Goal: Information Seeking & Learning: Learn about a topic

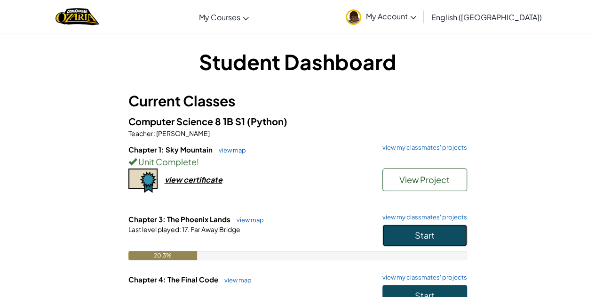
click at [423, 231] on span "Start" at bounding box center [425, 235] width 20 height 11
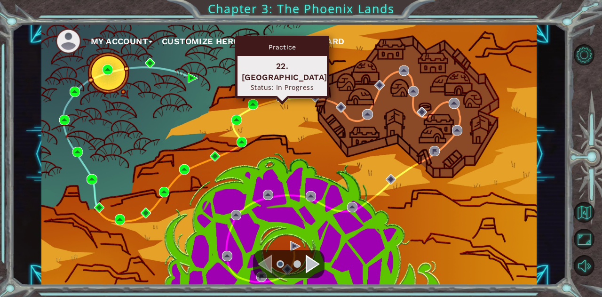
click at [284, 96] on img at bounding box center [282, 96] width 10 height 10
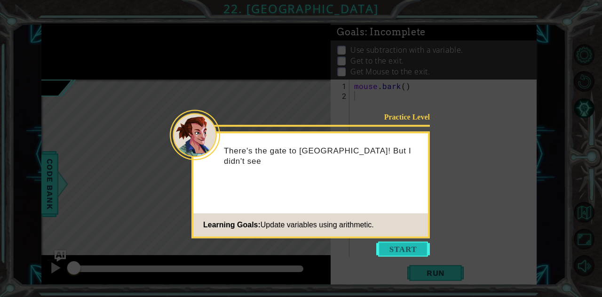
click at [407, 248] on button "Start" at bounding box center [404, 248] width 54 height 15
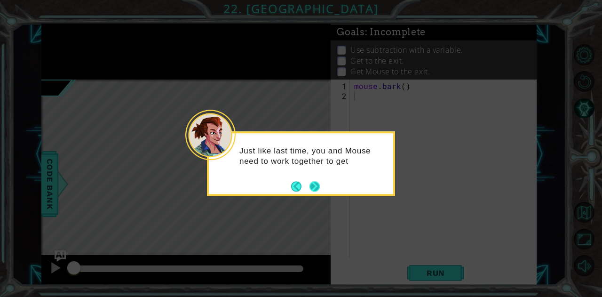
click at [315, 184] on button "Next" at bounding box center [314, 185] width 17 height 17
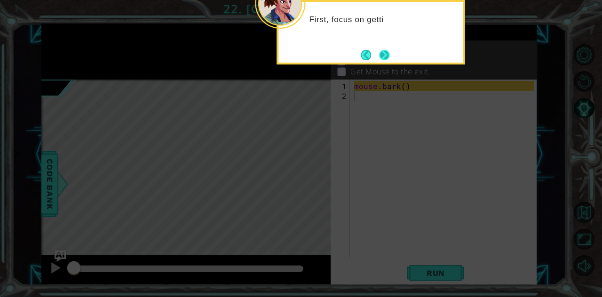
click at [380, 51] on button "Next" at bounding box center [384, 54] width 13 height 13
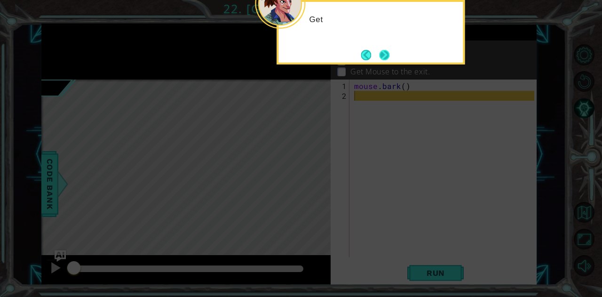
click at [382, 55] on button "Next" at bounding box center [385, 55] width 16 height 16
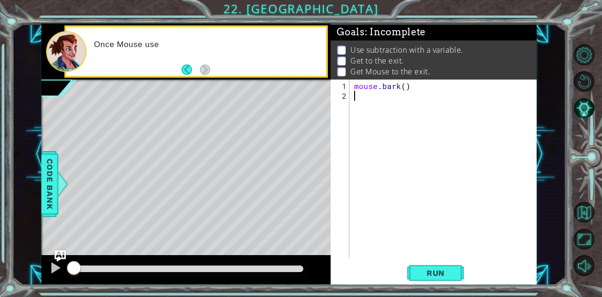
click at [386, 97] on div "mouse . bark ( )" at bounding box center [446, 180] width 187 height 198
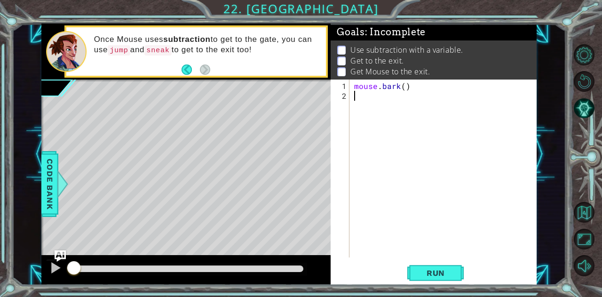
click at [482, 159] on div "mouse . bark ( )" at bounding box center [446, 180] width 187 height 198
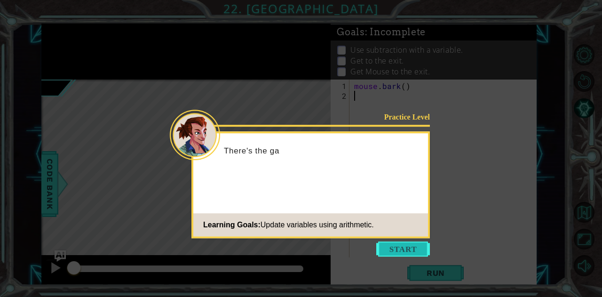
click at [406, 247] on button "Start" at bounding box center [404, 248] width 54 height 15
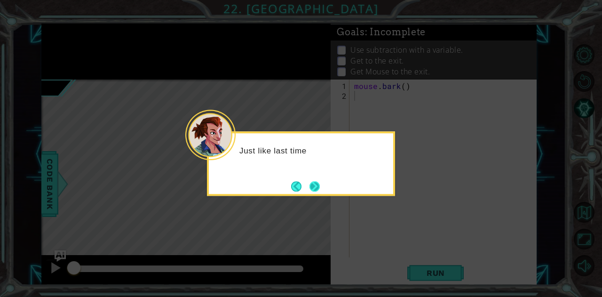
click at [310, 185] on button "Next" at bounding box center [315, 186] width 10 height 10
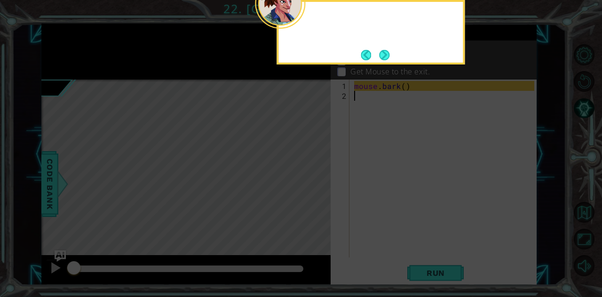
click at [306, 185] on icon at bounding box center [301, 44] width 602 height 505
click at [384, 50] on button "Next" at bounding box center [384, 55] width 10 height 10
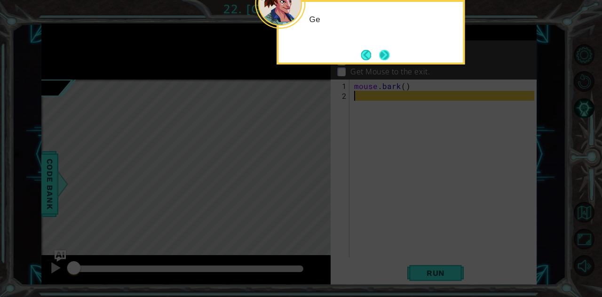
click at [384, 50] on button "Next" at bounding box center [384, 55] width 10 height 10
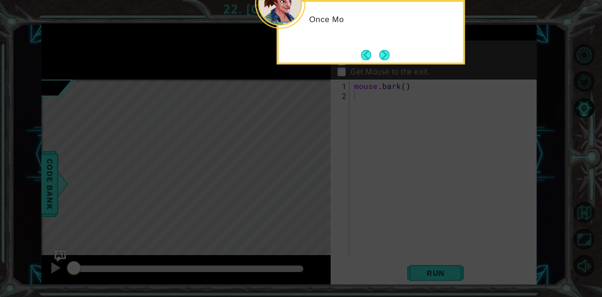
click at [384, 50] on button "Next" at bounding box center [384, 55] width 10 height 10
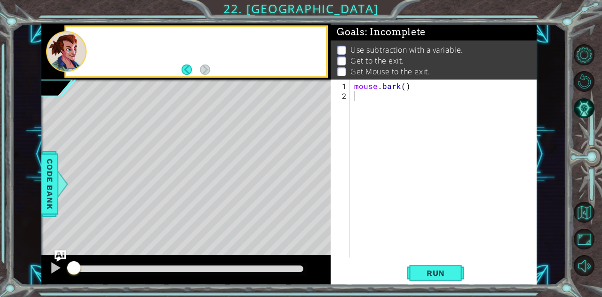
click at [384, 50] on p "Use subtraction with a variable." at bounding box center [407, 50] width 113 height 10
drag, startPoint x: 343, startPoint y: 107, endPoint x: 347, endPoint y: 102, distance: 6.7
click at [375, 86] on div "mouse . bark ( )" at bounding box center [446, 180] width 187 height 198
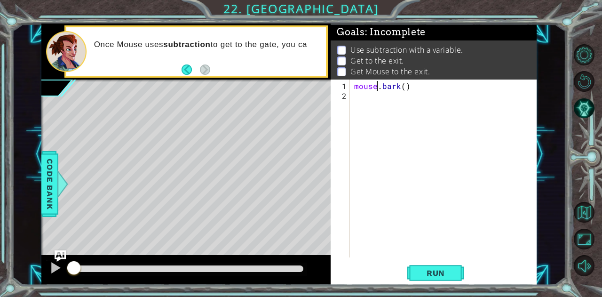
click at [377, 88] on div "mouse . bark ( )" at bounding box center [446, 180] width 187 height 198
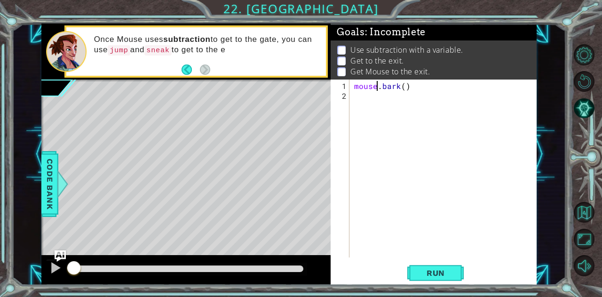
type textarea "MOUSE.bark()"
click at [378, 96] on div "MOUSE . bark ( )" at bounding box center [446, 180] width 187 height 198
type textarea "y"
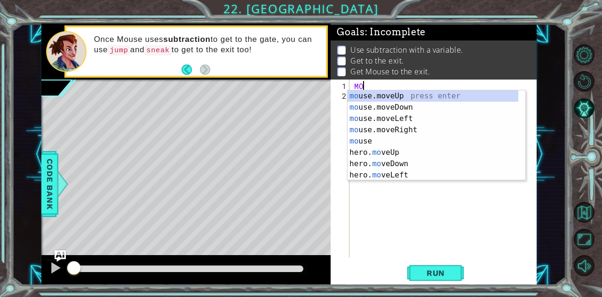
type textarea "M"
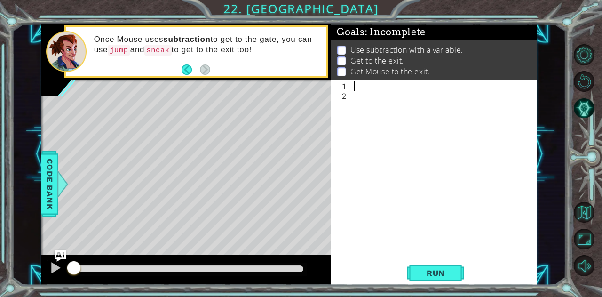
scroll to position [168, 0]
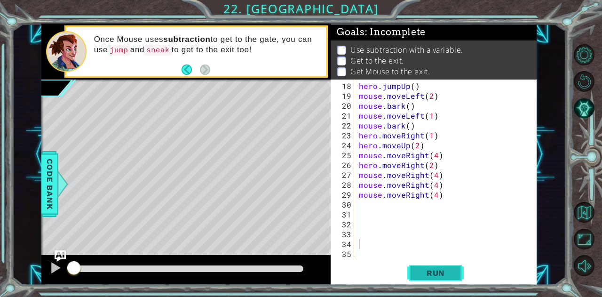
click at [444, 279] on button "Run" at bounding box center [436, 273] width 56 height 21
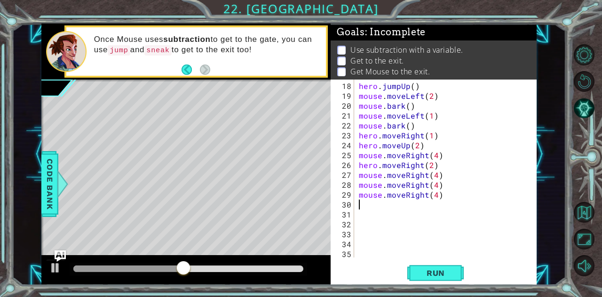
click at [469, 207] on div "hero . jumpUp ( ) mouse . moveLeft ( 2 ) mouse . bark ( ) mouse . moveLeft ( 1 …" at bounding box center [445, 180] width 176 height 198
click at [426, 275] on span "Run" at bounding box center [435, 272] width 37 height 9
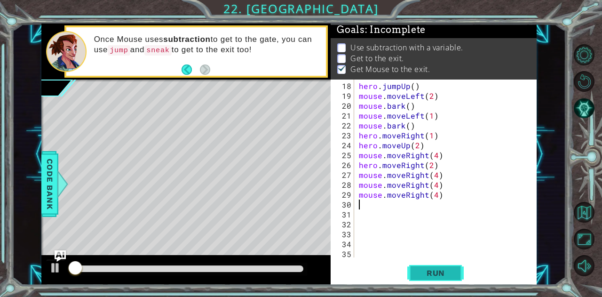
scroll to position [7, 0]
click at [426, 275] on span "Run" at bounding box center [435, 272] width 37 height 9
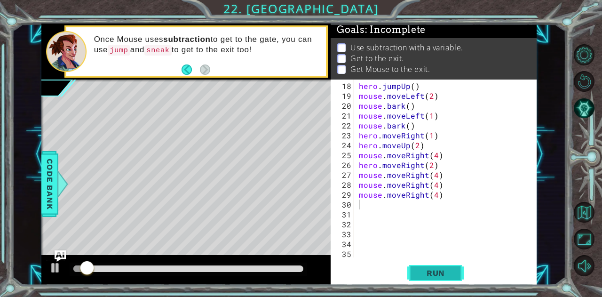
click at [426, 275] on span "Run" at bounding box center [435, 272] width 37 height 9
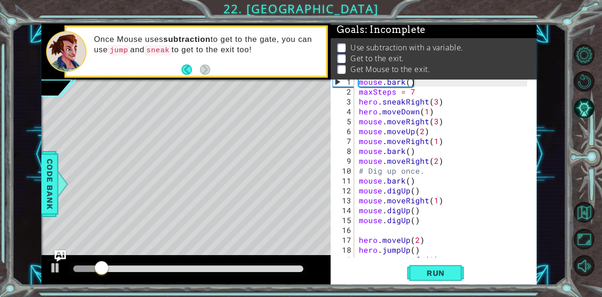
scroll to position [0, 0]
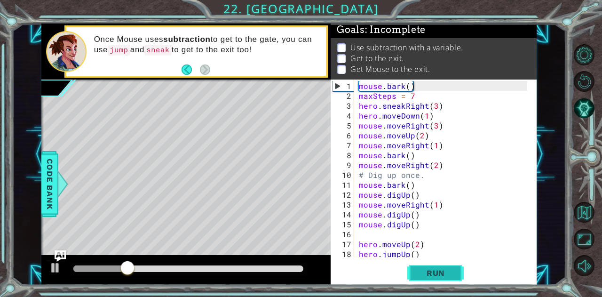
click at [436, 273] on span "Run" at bounding box center [435, 272] width 37 height 9
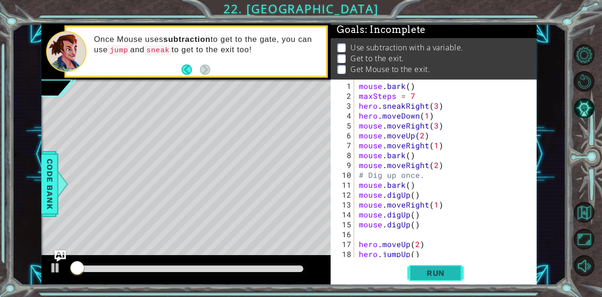
click at [436, 273] on span "Run" at bounding box center [435, 272] width 37 height 9
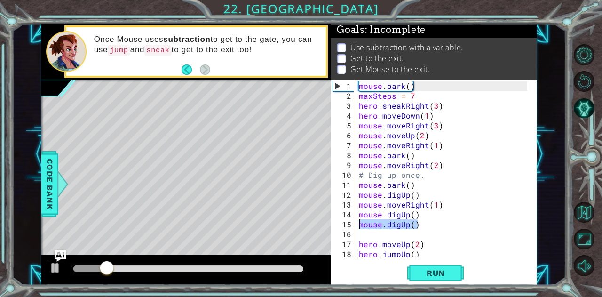
drag, startPoint x: 431, startPoint y: 227, endPoint x: 361, endPoint y: 224, distance: 70.7
click at [361, 224] on div "mouse . bark ( ) maxSteps = 7 hero . sneakRight ( 3 ) hero . moveDown ( 1 ) mou…" at bounding box center [445, 180] width 176 height 198
type textarea "mouse.digUp()"
click at [362, 224] on div "mouse . bark ( ) maxSteps = 7 hero . sneakRight ( 3 ) hero . moveDown ( 1 ) mou…" at bounding box center [445, 180] width 176 height 198
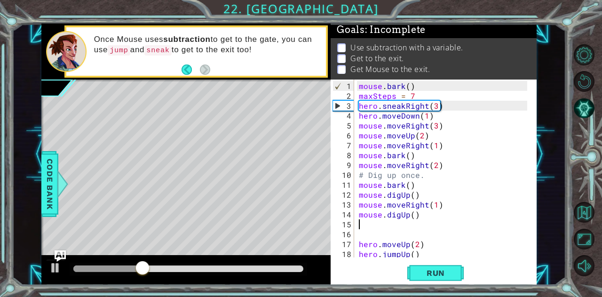
type textarea "mouse.digUp()"
click at [362, 224] on div "mouse . bark ( ) maxSteps = 7 hero . sneakRight ( 3 ) hero . moveDown ( 1 ) mou…" at bounding box center [445, 180] width 176 height 198
type textarea "mouse.digUp()"
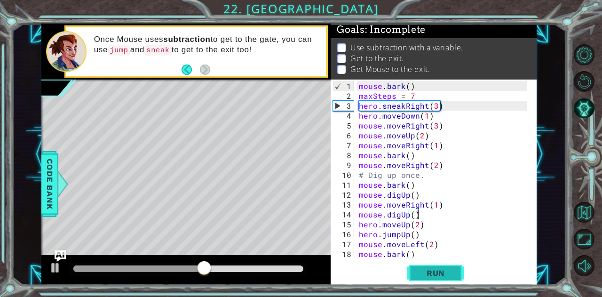
click at [420, 270] on span "Run" at bounding box center [435, 272] width 37 height 9
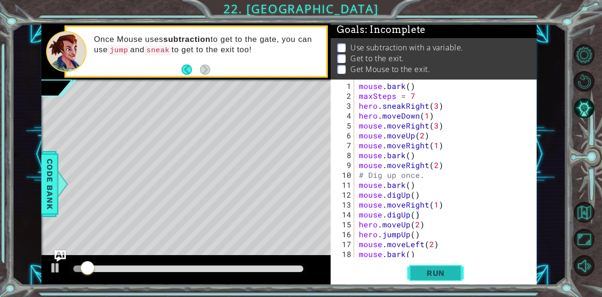
click at [420, 270] on span "Run" at bounding box center [435, 272] width 37 height 9
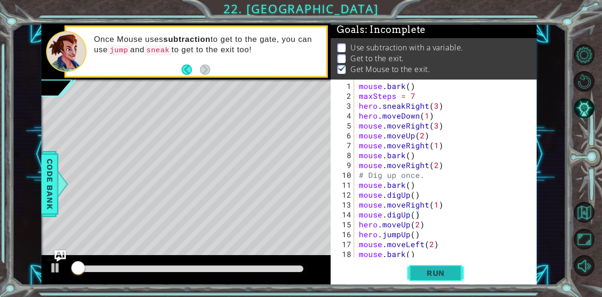
click at [420, 270] on span "Run" at bounding box center [435, 272] width 37 height 9
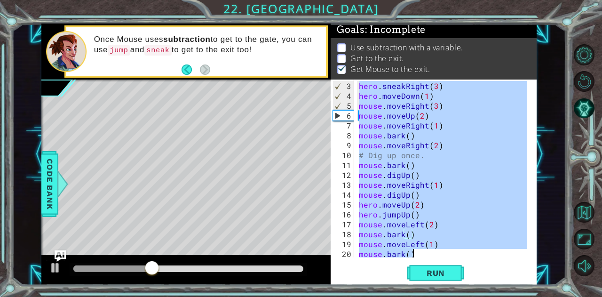
scroll to position [148, 0]
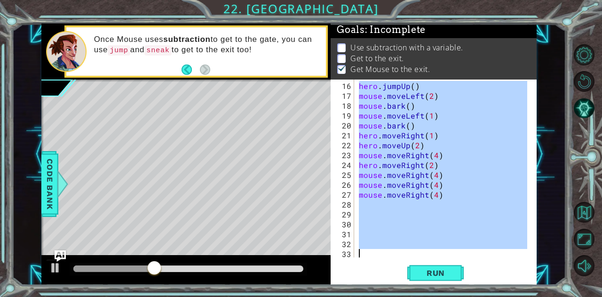
drag, startPoint x: 358, startPoint y: 83, endPoint x: 465, endPoint y: 281, distance: 224.9
click at [465, 281] on div "mouse.digUp() 16 17 18 19 20 21 22 23 24 25 26 27 28 29 30 31 32 33 hero . jump…" at bounding box center [434, 183] width 206 height 206
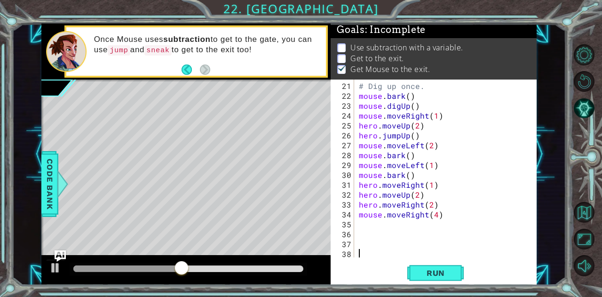
scroll to position [198, 0]
click at [426, 273] on span "Run" at bounding box center [435, 272] width 37 height 9
click at [410, 263] on button "Run" at bounding box center [436, 273] width 56 height 21
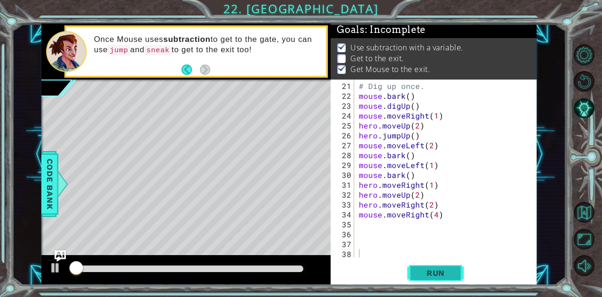
click at [410, 263] on button "Run" at bounding box center [436, 273] width 56 height 21
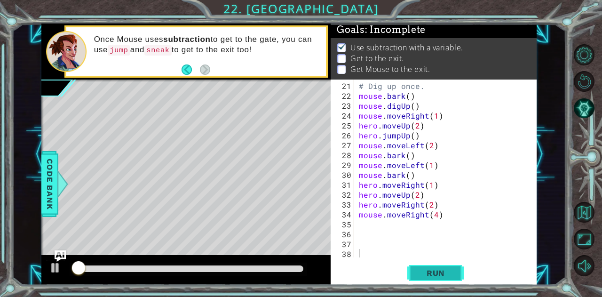
click at [410, 263] on button "Run" at bounding box center [436, 273] width 56 height 21
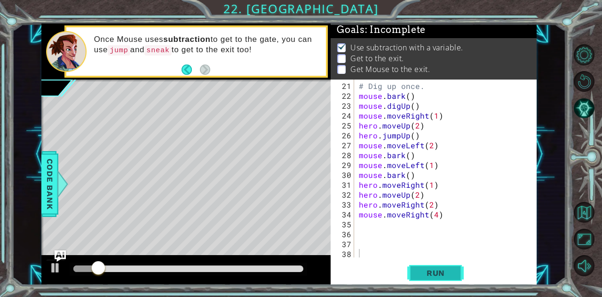
click at [410, 263] on button "Run" at bounding box center [436, 273] width 56 height 21
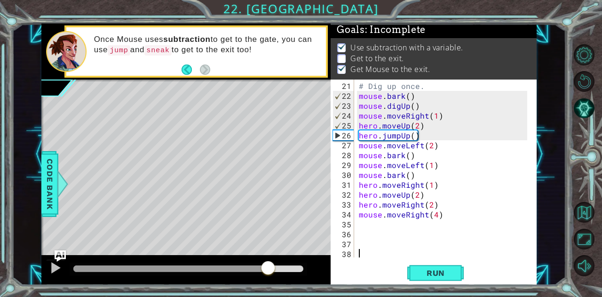
drag, startPoint x: 263, startPoint y: 266, endPoint x: 358, endPoint y: 271, distance: 95.2
click at [358, 271] on div "1 ההההההההההההההההההההההההההההההההההההההההההההההההההההההההההההההההההההההההההההה…" at bounding box center [289, 154] width 496 height 261
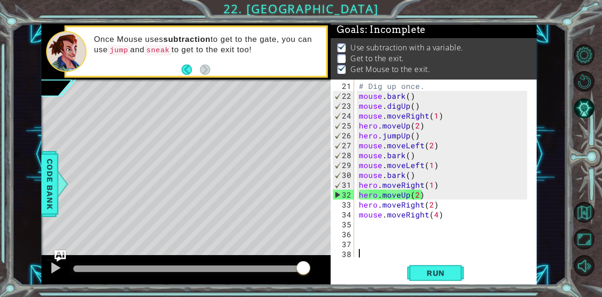
drag, startPoint x: 284, startPoint y: 269, endPoint x: 353, endPoint y: 249, distance: 72.2
click at [353, 249] on div "1 ההההההההההההההההההההההההההההההההההההההההההההההההההההההההההההההההההההההההההההה…" at bounding box center [289, 154] width 496 height 261
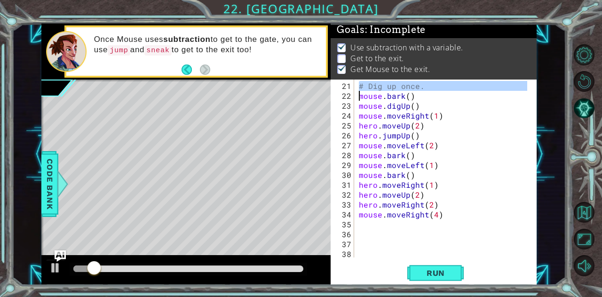
drag, startPoint x: 352, startPoint y: 80, endPoint x: 385, endPoint y: 86, distance: 33.4
click at [385, 86] on div "21 22 23 24 25 26 27 28 29 30 31 32 33 34 35 36 37 38 # Dig up once. mouse . ba…" at bounding box center [433, 169] width 204 height 178
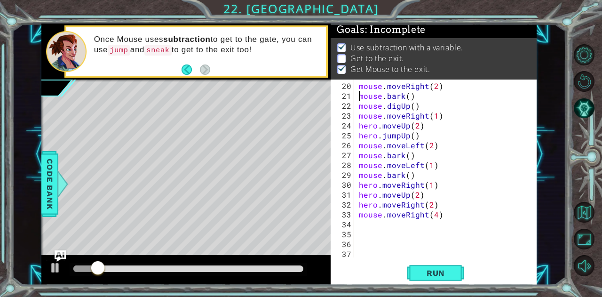
scroll to position [188, 0]
click at [426, 275] on span "Run" at bounding box center [435, 272] width 37 height 9
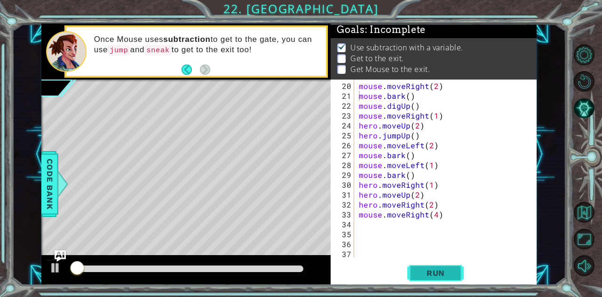
click at [426, 275] on span "Run" at bounding box center [435, 272] width 37 height 9
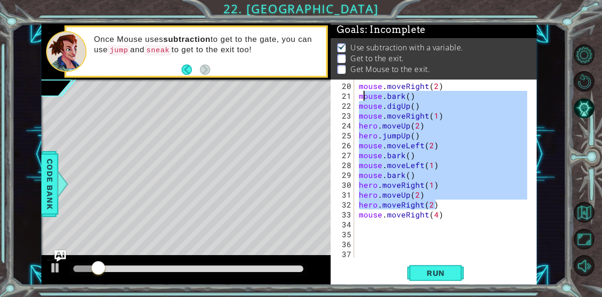
drag, startPoint x: 463, startPoint y: 208, endPoint x: 363, endPoint y: 102, distance: 145.2
click at [363, 102] on div "mouse . moveRight ( 2 ) mouse . bark ( ) mouse . digUp ( ) mouse . moveRight ( …" at bounding box center [445, 180] width 176 height 198
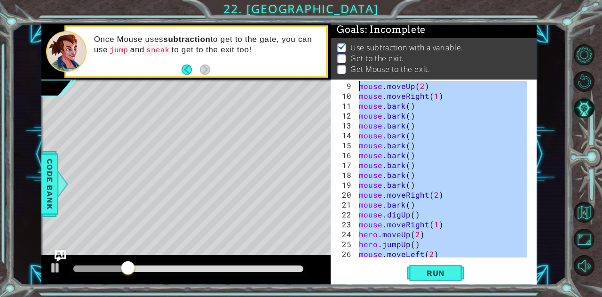
scroll to position [0, 0]
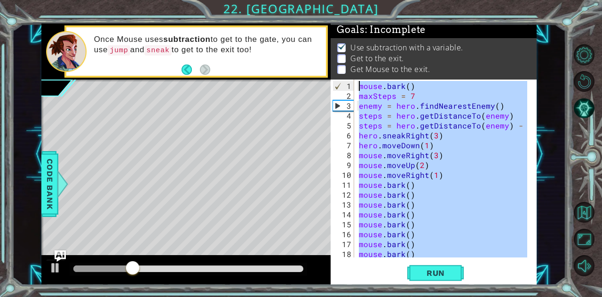
drag, startPoint x: 449, startPoint y: 218, endPoint x: 351, endPoint y: 69, distance: 178.1
click at [351, 69] on div "Goals : Incomplete Use subtraction with a variable. Get to the exit. Get Mouse …" at bounding box center [434, 154] width 206 height 261
type textarea "mouse.bark() maxSteps = 7"
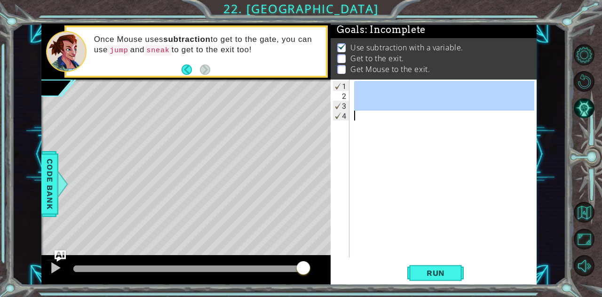
paste textarea "Code Area"
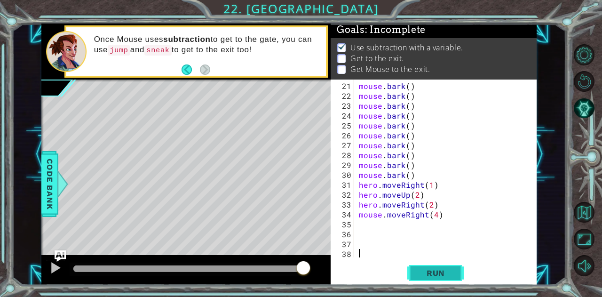
click at [426, 266] on button "Run" at bounding box center [436, 273] width 56 height 21
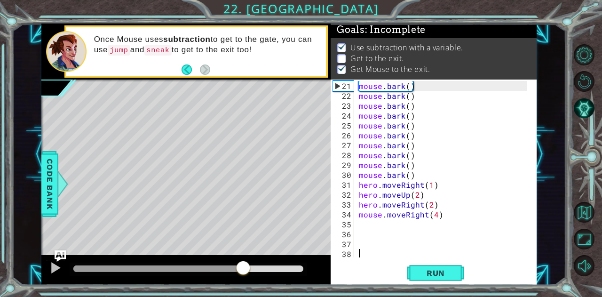
drag, startPoint x: 117, startPoint y: 268, endPoint x: 551, endPoint y: 228, distance: 435.3
click at [551, 228] on div "1 ההההההההההההההההההההההההההההההההההההההההההההההההההההההההההההההההההההההההההההה…" at bounding box center [289, 154] width 554 height 261
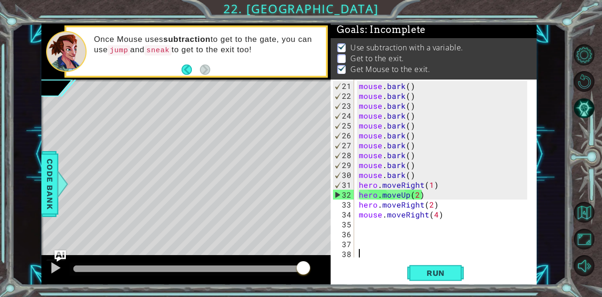
drag, startPoint x: 285, startPoint y: 265, endPoint x: 344, endPoint y: 246, distance: 61.3
click at [344, 246] on div "1 ההההההההההההההההההההההההההההההההההההההההההההההההההההההההההההההההההההההההההההה…" at bounding box center [289, 154] width 496 height 261
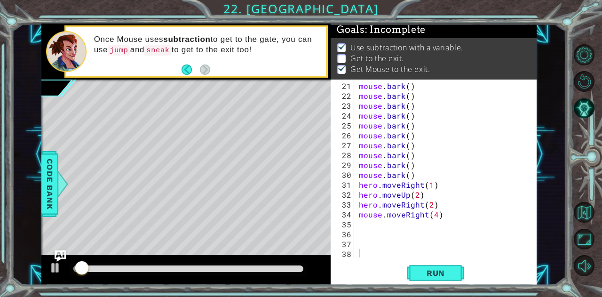
click at [281, 263] on div at bounding box center [189, 269] width 238 height 13
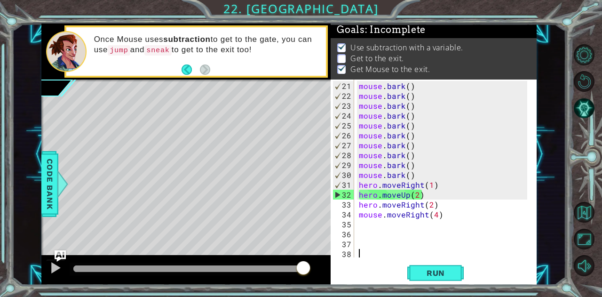
drag, startPoint x: 281, startPoint y: 271, endPoint x: 345, endPoint y: 262, distance: 64.6
click at [345, 262] on div "1 ההההההההההההההההההההההההההההההההההההההההההההההההההההההההההההההההההההההההההההה…" at bounding box center [289, 154] width 496 height 261
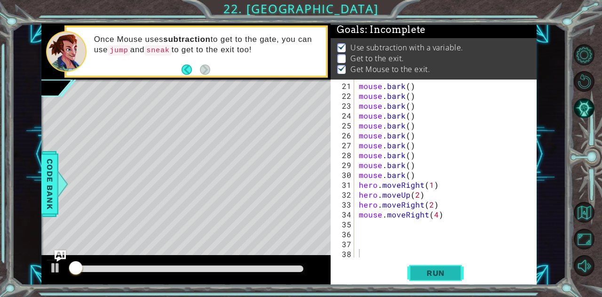
click at [444, 265] on button "Run" at bounding box center [436, 273] width 56 height 21
click at [432, 206] on div "mouse . bark ( ) mouse . bark ( ) mouse . bark ( ) mouse . bark ( ) mouse . bar…" at bounding box center [445, 180] width 176 height 198
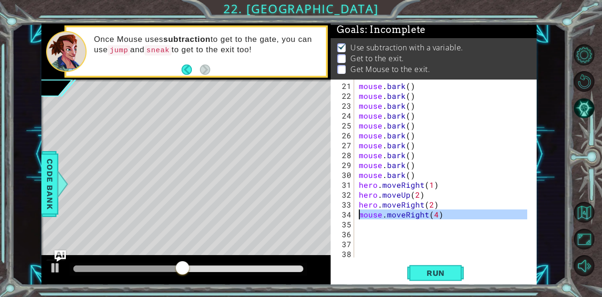
drag, startPoint x: 448, startPoint y: 219, endPoint x: 359, endPoint y: 216, distance: 89.0
click at [359, 216] on div "mouse . bark ( ) mouse . bark ( ) mouse . bark ( ) mouse . bark ( ) mouse . bar…" at bounding box center [445, 180] width 176 height 198
type textarea "mouse.moveRight(4)"
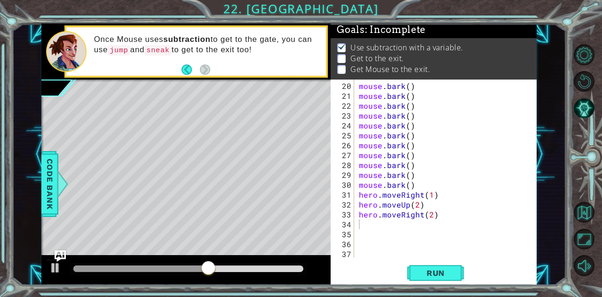
click at [420, 259] on div "20 21 22 23 24 25 26 27 28 29 30 31 32 33 34 35 36 37 mouse . bark ( ) mouse . …" at bounding box center [434, 183] width 206 height 206
click at [433, 268] on span "Run" at bounding box center [435, 272] width 37 height 9
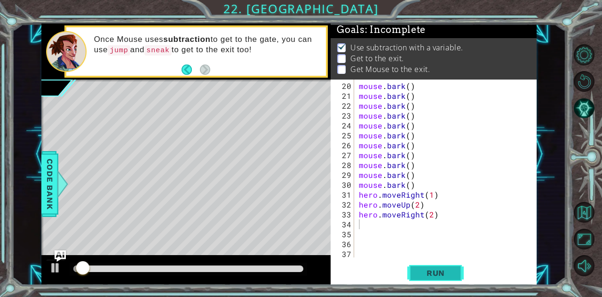
click at [433, 268] on span "Run" at bounding box center [435, 272] width 37 height 9
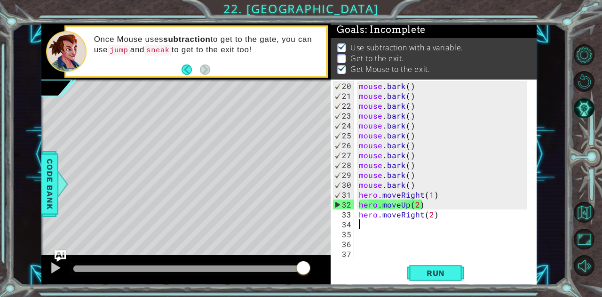
click at [361, 213] on div "mouse . bark ( ) mouse . bark ( ) mouse . bark ( ) mouse . bark ( ) mouse . bar…" at bounding box center [445, 180] width 176 height 198
type textarea "hero.moveRight(2)"
click at [357, 214] on div "mouse . bark ( ) mouse . bark ( ) mouse . bark ( ) mouse . bark ( ) mouse . bar…" at bounding box center [445, 180] width 176 height 198
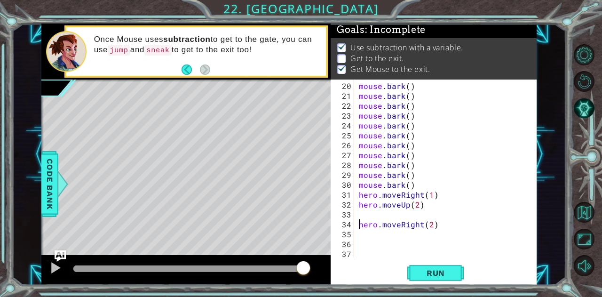
click at [361, 210] on div "mouse . bark ( ) mouse . bark ( ) mouse . bark ( ) mouse . bark ( ) mouse . bar…" at bounding box center [445, 180] width 176 height 198
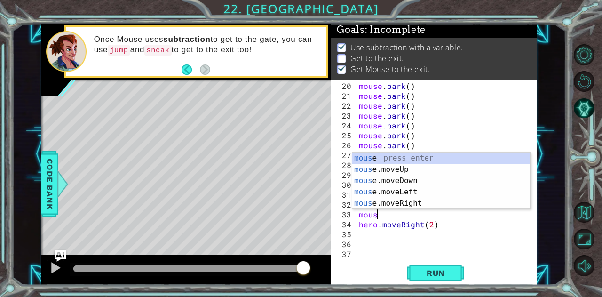
scroll to position [0, 1]
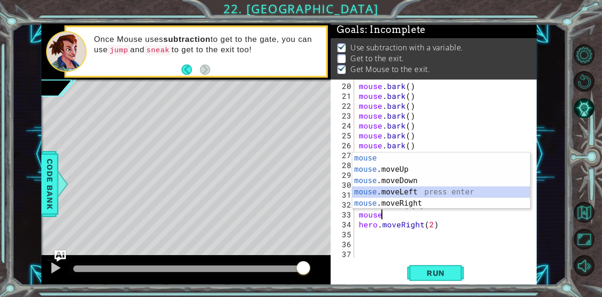
click at [395, 193] on div "mouse press enter mouse .moveUp press enter mouse .moveDown press enter mouse .…" at bounding box center [442, 191] width 178 height 79
type textarea "mouse.moveLeft(1)"
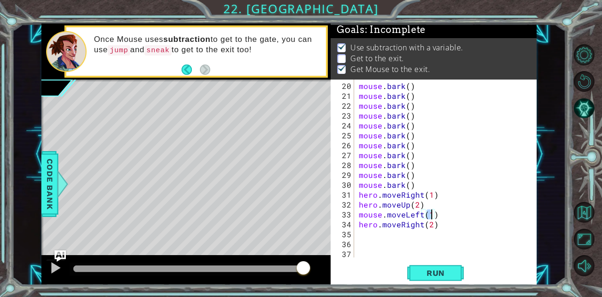
click at [427, 230] on div "mouse . bark ( ) mouse . bark ( ) mouse . bark ( ) mouse . bark ( ) mouse . bar…" at bounding box center [445, 180] width 176 height 198
click at [434, 279] on button "Run" at bounding box center [436, 273] width 56 height 21
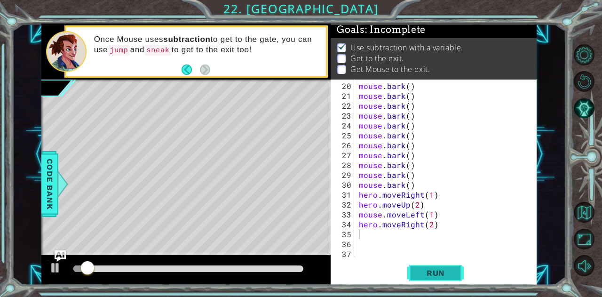
click at [434, 279] on button "Run" at bounding box center [436, 273] width 56 height 21
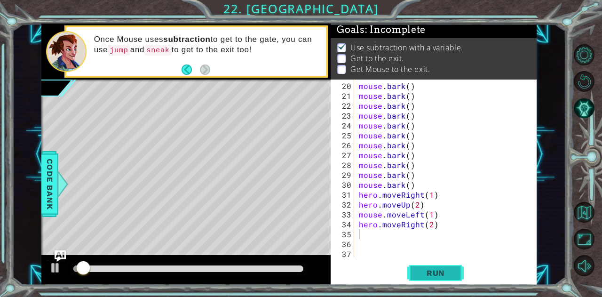
click at [434, 279] on button "Run" at bounding box center [436, 273] width 56 height 21
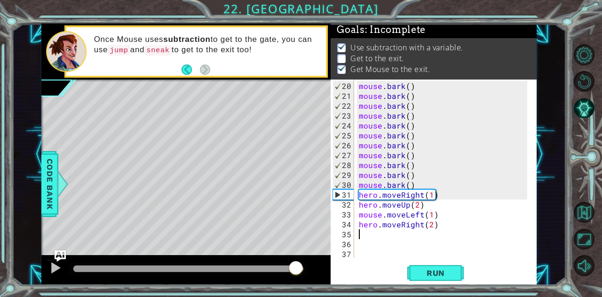
drag, startPoint x: 77, startPoint y: 262, endPoint x: 296, endPoint y: 279, distance: 219.0
click at [296, 279] on div at bounding box center [185, 270] width 289 height 30
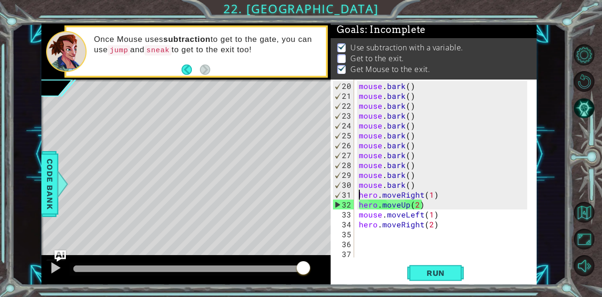
click at [361, 193] on div "mouse . bark ( ) mouse . bark ( ) mouse . bark ( ) mouse . bark ( ) mouse . bar…" at bounding box center [445, 180] width 176 height 198
drag, startPoint x: 360, startPoint y: 217, endPoint x: 453, endPoint y: 208, distance: 93.6
click at [453, 208] on div "mouse . bark ( ) mouse . bark ( ) mouse . bark ( ) mouse . bark ( ) mouse . bar…" at bounding box center [445, 180] width 176 height 198
click at [361, 198] on div "mouse . bark ( ) mouse . bark ( ) mouse . bark ( ) mouse . bark ( ) mouse . bar…" at bounding box center [445, 180] width 176 height 198
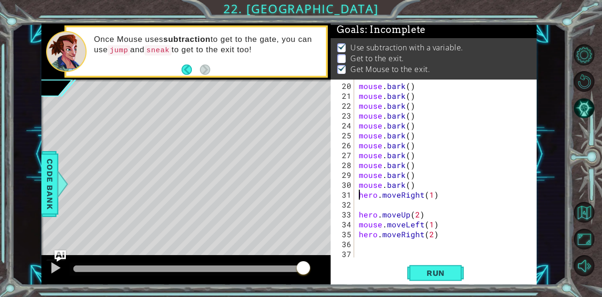
click at [361, 197] on div "mouse . bark ( ) mouse . bark ( ) mouse . bark ( ) mouse . bark ( ) mouse . bar…" at bounding box center [445, 180] width 176 height 198
type textarea "hero.moveRight(1)"
click at [361, 202] on div "mouse . bark ( ) mouse . bark ( ) mouse . bark ( ) mouse . bark ( ) mouse . bar…" at bounding box center [445, 180] width 176 height 198
paste textarea "mouse.moveLeft(1)"
click at [425, 272] on span "Run" at bounding box center [435, 272] width 37 height 9
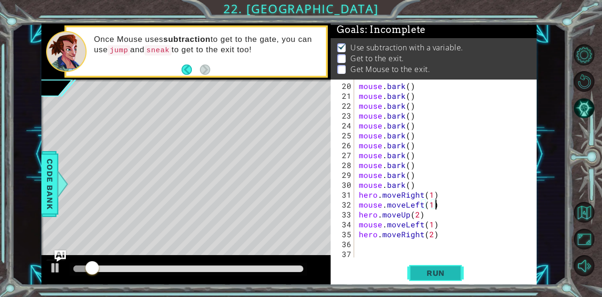
click at [425, 272] on span "Run" at bounding box center [435, 272] width 37 height 9
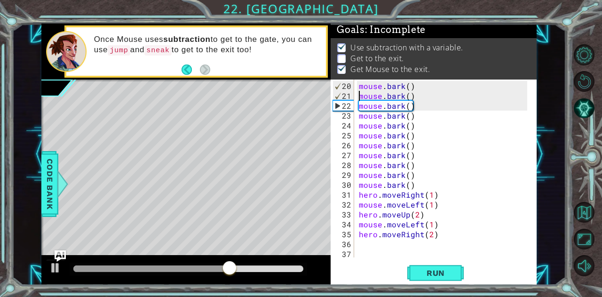
click at [361, 98] on div "mouse . bark ( ) mouse . bark ( ) mouse . bark ( ) mouse . bark ( ) mouse . bar…" at bounding box center [445, 180] width 176 height 198
type textarea "mouse.bark()"
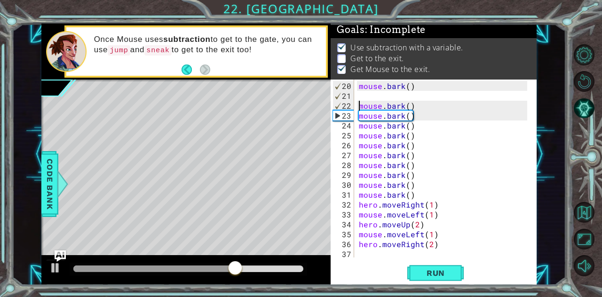
click at [361, 98] on div "mouse . bark ( ) mouse . bark ( ) mouse . bark ( ) mouse . bark ( ) mouse . bar…" at bounding box center [445, 180] width 176 height 198
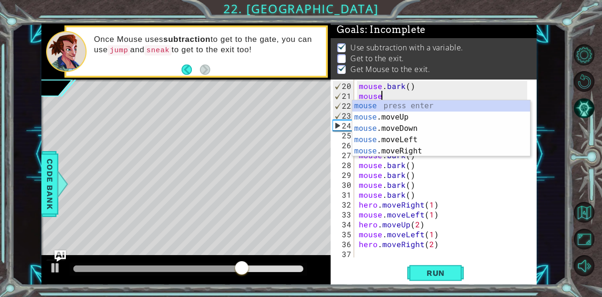
scroll to position [0, 1]
click at [355, 137] on div "mouse press enter mouse .moveUp press enter mouse .moveDown press enter mouse .…" at bounding box center [442, 139] width 178 height 79
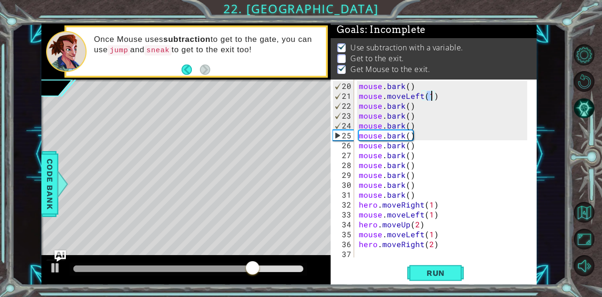
click at [453, 161] on div "mouse . bark ( ) mouse . moveLeft ( 1 ) mouse . bark ( ) mouse . bark ( ) mouse…" at bounding box center [445, 180] width 176 height 198
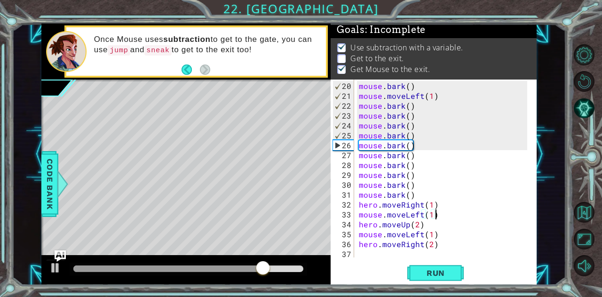
drag, startPoint x: 440, startPoint y: 215, endPoint x: 446, endPoint y: 215, distance: 6.6
click at [446, 215] on div "mouse . bark ( ) mouse . moveLeft ( 1 ) mouse . bark ( ) mouse . bark ( ) mouse…" at bounding box center [445, 180] width 176 height 198
type textarea "mouse.moveLeft(1)"
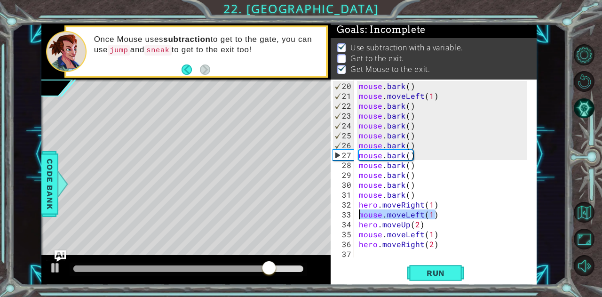
drag, startPoint x: 446, startPoint y: 215, endPoint x: 358, endPoint y: 216, distance: 88.0
click at [358, 216] on div "mouse . bark ( ) mouse . moveLeft ( 1 ) mouse . bark ( ) mouse . bark ( ) mouse…" at bounding box center [445, 180] width 176 height 198
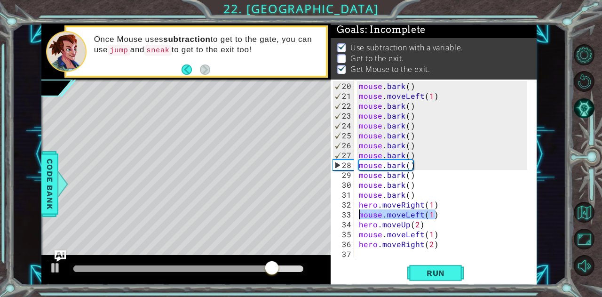
scroll to position [0, 0]
drag, startPoint x: 433, startPoint y: 236, endPoint x: 359, endPoint y: 236, distance: 74.4
click at [359, 236] on div "mouse . bark ( ) mouse . moveLeft ( 1 ) mouse . bark ( ) mouse . bark ( ) mouse…" at bounding box center [445, 180] width 176 height 198
type textarea "mouse.moveLeft(1)"
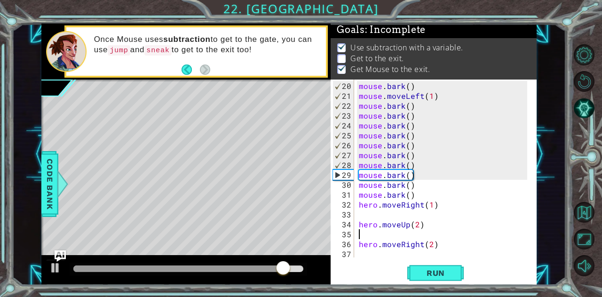
type textarea "hero.moveUp(2)"
click at [361, 212] on div "mouse . bark ( ) mouse . moveLeft ( 1 ) mouse . bark ( ) mouse . bark ( ) mouse…" at bounding box center [445, 180] width 176 height 198
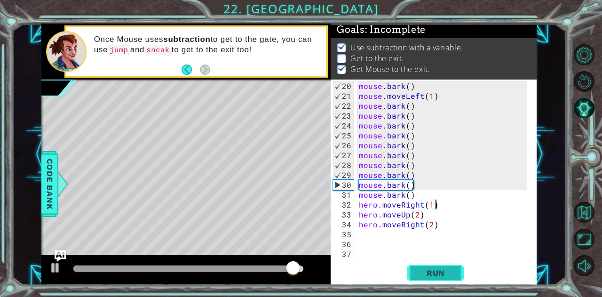
click at [426, 268] on button "Run" at bounding box center [436, 273] width 56 height 21
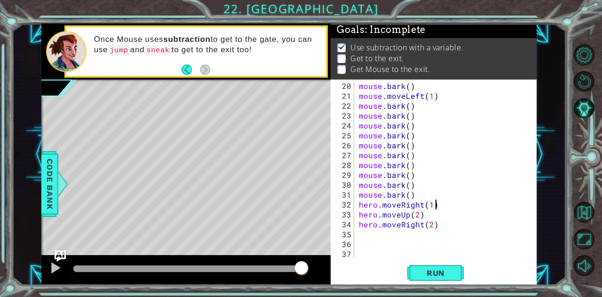
drag, startPoint x: 102, startPoint y: 266, endPoint x: 301, endPoint y: 273, distance: 198.8
click at [301, 273] on div at bounding box center [301, 268] width 17 height 17
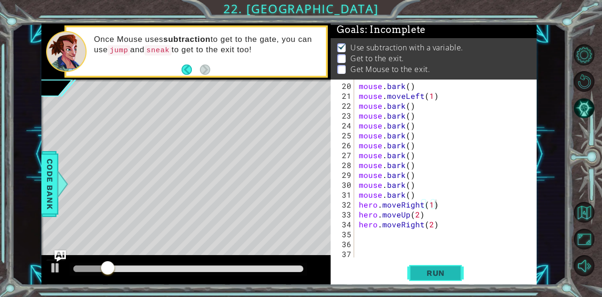
click at [441, 281] on button "Run" at bounding box center [436, 273] width 56 height 21
drag, startPoint x: 441, startPoint y: 281, endPoint x: 501, endPoint y: 208, distance: 95.0
click at [501, 208] on div "hero.moveRight(1) 20 21 22 23 24 25 26 27 28 29 30 31 32 33 34 35 36 37 38 mous…" at bounding box center [434, 183] width 206 height 206
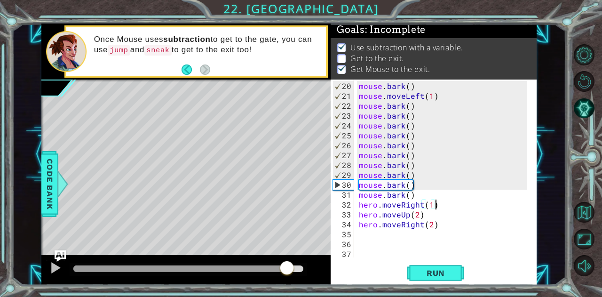
drag, startPoint x: 88, startPoint y: 269, endPoint x: 287, endPoint y: 263, distance: 199.6
click at [287, 263] on div at bounding box center [287, 268] width 17 height 17
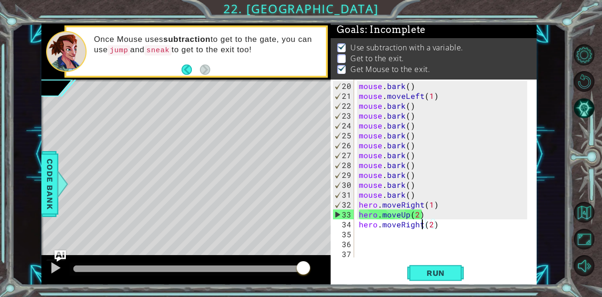
click at [423, 219] on div "mouse . bark ( ) mouse . moveLeft ( 1 ) mouse . bark ( ) mouse . bark ( ) mouse…" at bounding box center [445, 180] width 176 height 198
click at [423, 215] on div "mouse . bark ( ) mouse . moveLeft ( 1 ) mouse . bark ( ) mouse . bark ( ) mouse…" at bounding box center [445, 180] width 176 height 198
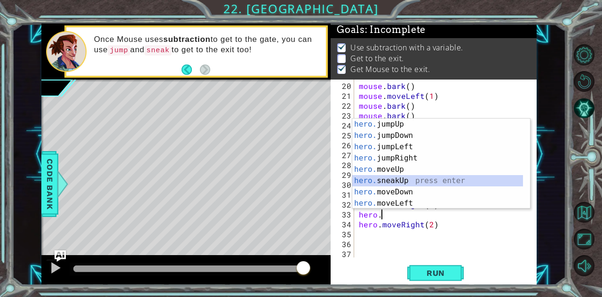
click at [403, 177] on div "hero. jumpUp press enter hero. jumpDown press enter hero. jumpLeft press enter …" at bounding box center [438, 175] width 171 height 113
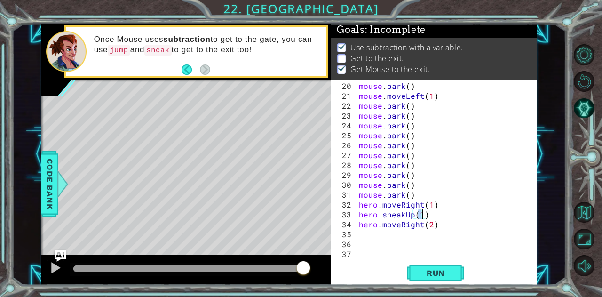
scroll to position [0, 4]
click at [425, 267] on button "Run" at bounding box center [436, 273] width 56 height 21
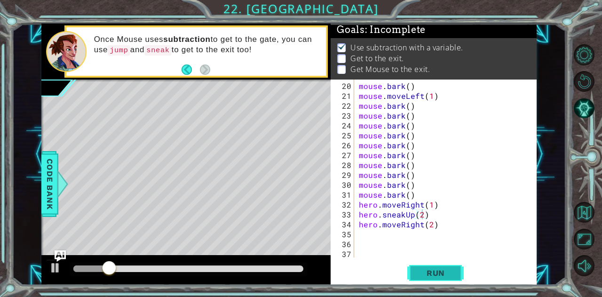
click at [419, 267] on button "Run" at bounding box center [436, 273] width 56 height 21
drag, startPoint x: 419, startPoint y: 267, endPoint x: 538, endPoint y: 247, distance: 120.7
click at [538, 247] on div "1 ההההההההההההההההההההההההההההההההההההההההההההההההההההההההההההההההההההההההההההה…" at bounding box center [289, 154] width 554 height 261
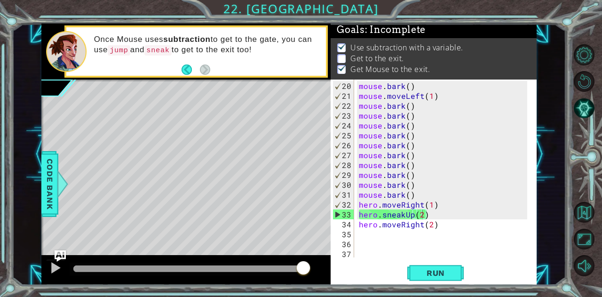
drag, startPoint x: 80, startPoint y: 270, endPoint x: 333, endPoint y: 281, distance: 253.5
click at [333, 281] on div "1 ההההההההההההההההההההההההההההההההההההההההההההההההההההההההההההההההההההההההההההה…" at bounding box center [289, 154] width 496 height 261
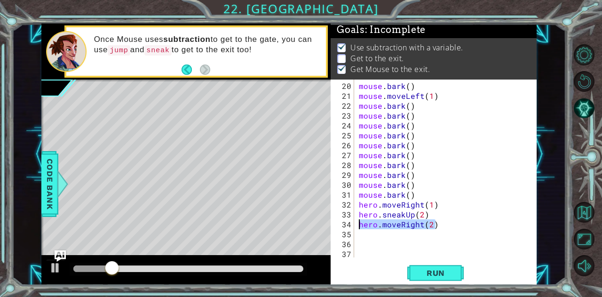
drag, startPoint x: 439, startPoint y: 227, endPoint x: 360, endPoint y: 229, distance: 79.1
click at [360, 229] on div "mouse . bark ( ) mouse . moveLeft ( 1 ) mouse . bark ( ) mouse . bark ( ) mouse…" at bounding box center [445, 180] width 176 height 198
drag, startPoint x: 431, startPoint y: 211, endPoint x: 360, endPoint y: 214, distance: 71.1
click at [360, 214] on div "mouse . bark ( ) mouse . moveLeft ( 1 ) mouse . bark ( ) mouse . bark ( ) mouse…" at bounding box center [445, 180] width 176 height 198
type textarea "hero.sneakUp(2)"
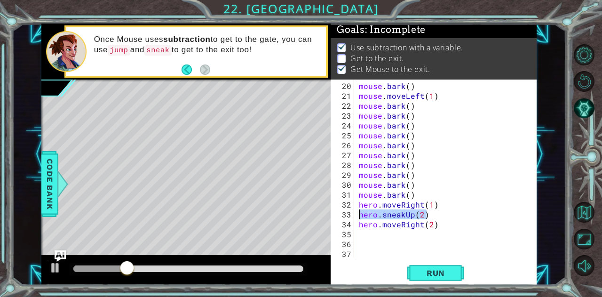
scroll to position [0, 0]
type textarea "hero.moveRight(1)"
click at [374, 223] on div "mouse . bark ( ) mouse . moveLeft ( 1 ) mouse . bark ( ) mouse . bark ( ) mouse…" at bounding box center [445, 180] width 176 height 198
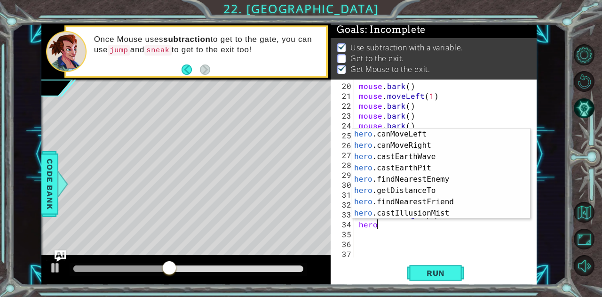
scroll to position [192, 0]
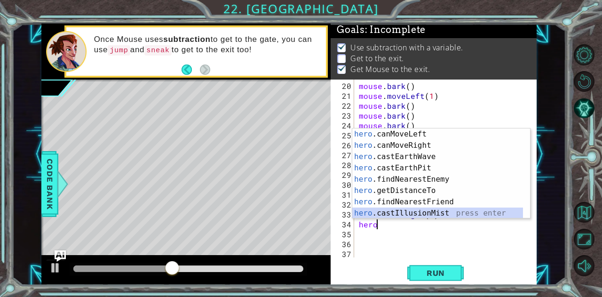
click at [445, 213] on div "hero .canMoveLeft press enter hero .canMoveRight press enter hero .castEarthWav…" at bounding box center [438, 184] width 171 height 113
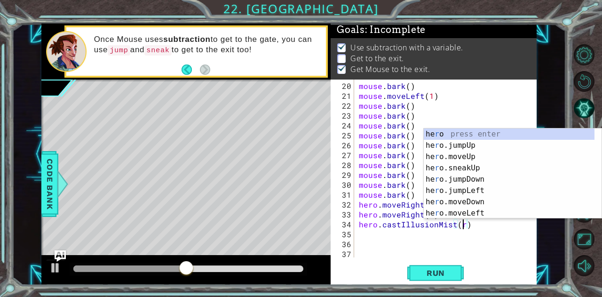
scroll to position [0, 0]
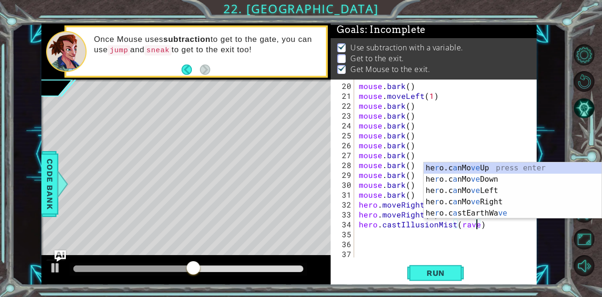
type textarea "hero.castIllusionMist(raven)"
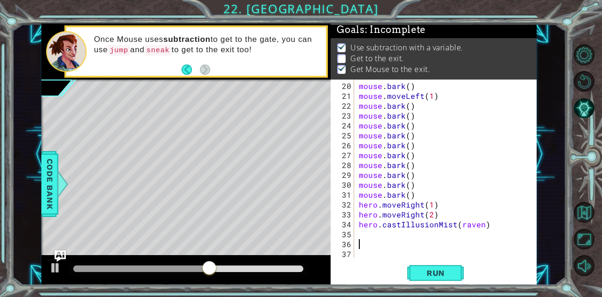
click at [503, 245] on div "mouse . bark ( ) mouse . moveLeft ( 1 ) mouse . bark ( ) mouse . bark ( ) mouse…" at bounding box center [445, 180] width 176 height 198
click at [437, 209] on div "mouse . bark ( ) mouse . moveLeft ( 1 ) mouse . bark ( ) mouse . bark ( ) mouse…" at bounding box center [445, 180] width 176 height 198
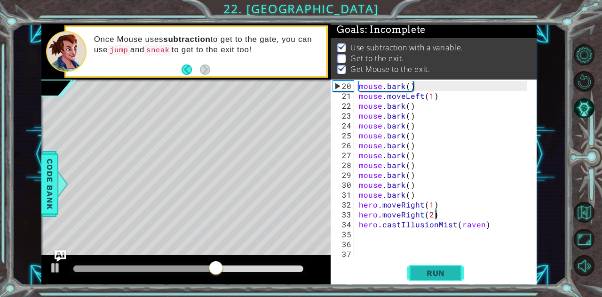
type textarea "hero.moveRight(2)"
click at [434, 272] on span "Run" at bounding box center [435, 272] width 37 height 9
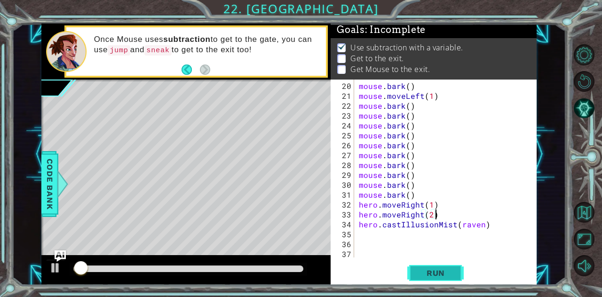
click at [434, 272] on span "Run" at bounding box center [435, 272] width 37 height 9
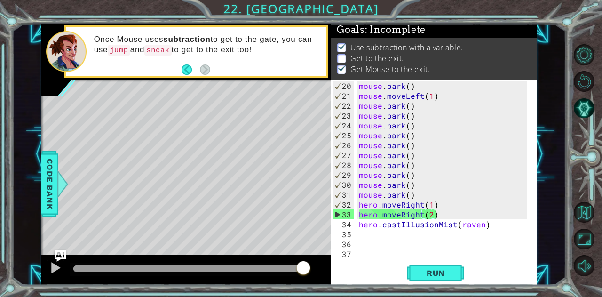
drag, startPoint x: 75, startPoint y: 266, endPoint x: 320, endPoint y: 302, distance: 247.4
click at [320, 297] on html "1 ההההההההההההההההההההההההההההההההההההההההההההההההההההההההההההההההההההההההההההה…" at bounding box center [301, 148] width 602 height 297
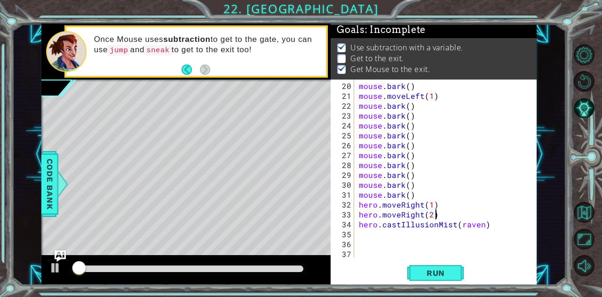
click at [441, 210] on div "mouse . bark ( ) mouse . moveLeft ( 1 ) mouse . bark ( ) mouse . bark ( ) mouse…" at bounding box center [445, 180] width 176 height 198
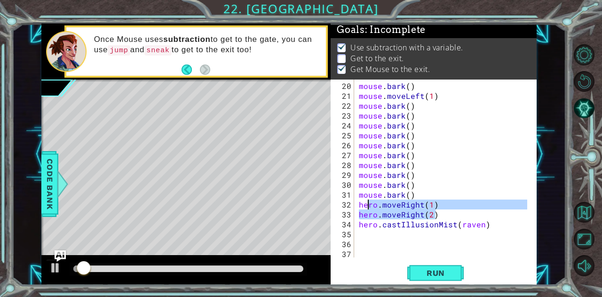
drag, startPoint x: 441, startPoint y: 212, endPoint x: 369, endPoint y: 209, distance: 72.5
click at [369, 209] on div "mouse . bark ( ) mouse . moveLeft ( 1 ) mouse . bark ( ) mouse . bark ( ) mouse…" at bounding box center [445, 180] width 176 height 198
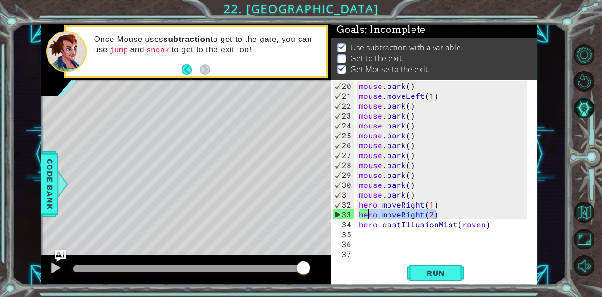
drag, startPoint x: 253, startPoint y: 268, endPoint x: 341, endPoint y: 288, distance: 89.9
click at [341, 288] on div "1 ההההההההההההההההההההההההההההההההההההההההההההההההההההההההההההההההההההההההההההה…" at bounding box center [301, 148] width 602 height 297
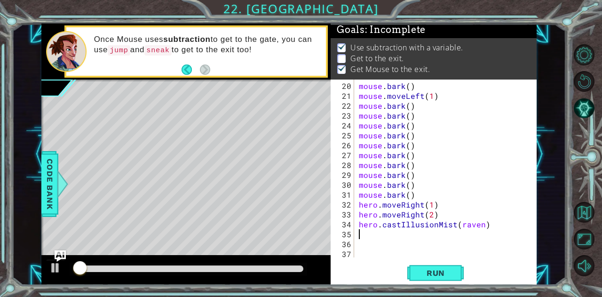
drag, startPoint x: 473, startPoint y: 229, endPoint x: 465, endPoint y: 230, distance: 8.1
click at [465, 230] on div "mouse . bark ( ) mouse . moveLeft ( 1 ) mouse . bark ( ) mouse . bark ( ) mouse…" at bounding box center [445, 180] width 176 height 198
click at [470, 228] on div "mouse . bark ( ) mouse . moveLeft ( 1 ) mouse . bark ( ) mouse . bark ( ) mouse…" at bounding box center [445, 180] width 176 height 198
click at [469, 225] on div "mouse . bark ( ) mouse . moveLeft ( 1 ) mouse . bark ( ) mouse . bark ( ) mouse…" at bounding box center [445, 180] width 176 height 198
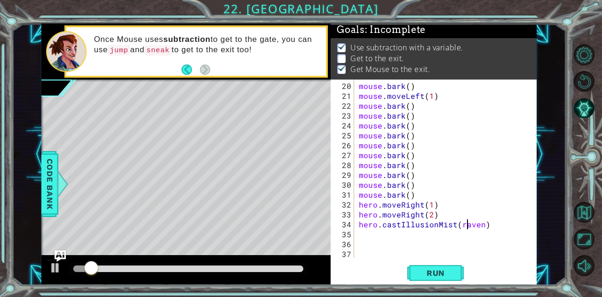
click at [469, 225] on div "mouse . bark ( ) mouse . moveLeft ( 1 ) mouse . bark ( ) mouse . bark ( ) mouse…" at bounding box center [445, 180] width 176 height 198
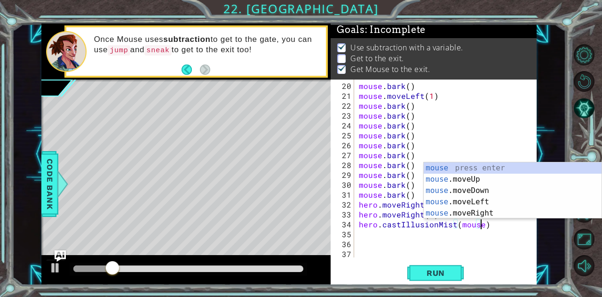
scroll to position [0, 8]
click at [432, 273] on span "Run" at bounding box center [435, 272] width 37 height 9
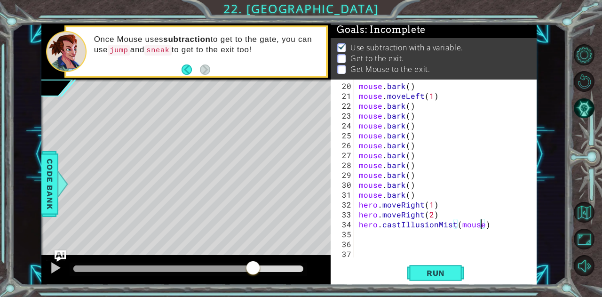
drag, startPoint x: 284, startPoint y: 272, endPoint x: 247, endPoint y: 245, distance: 45.6
click at [247, 245] on div "methods hero moveUp() moveDown() moveLeft() moveRight() sneakUp() sneakDown() s…" at bounding box center [289, 154] width 496 height 261
click at [438, 283] on div "1 ההההההההההההההההההההההההההההההההההההההההההההההההההההההההההההההההההההההההההההה…" at bounding box center [301, 148] width 602 height 297
click at [435, 262] on div "hero.castIllusionMist(mouse) 20 21 22 23 24 25 26 27 28 29 30 31 32 33 34 35 36…" at bounding box center [434, 183] width 206 height 206
click at [435, 271] on span "Run" at bounding box center [435, 272] width 37 height 9
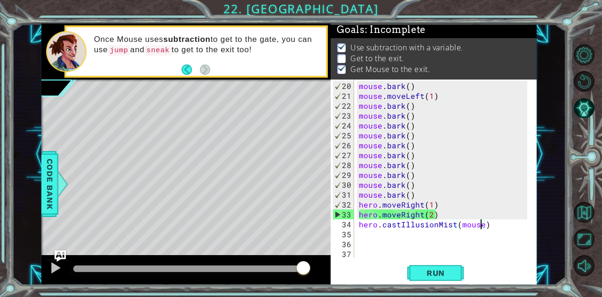
drag, startPoint x: 271, startPoint y: 267, endPoint x: 377, endPoint y: 294, distance: 108.9
click at [377, 294] on div "1 ההההההההההההההההההההההההההההההההההההההההההההההההההההההההההההההההההההההההההההה…" at bounding box center [301, 148] width 602 height 297
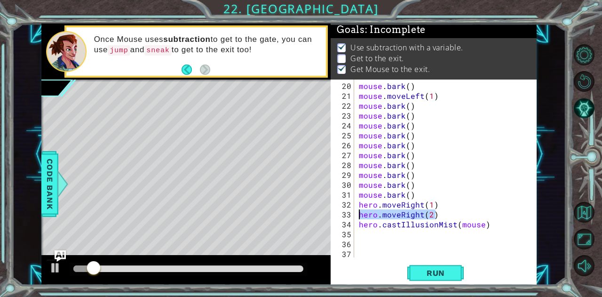
drag, startPoint x: 441, startPoint y: 213, endPoint x: 359, endPoint y: 215, distance: 82.9
click at [359, 215] on div "mouse . bark ( ) mouse . moveLeft ( 1 ) mouse . bark ( ) mouse . bark ( ) mouse…" at bounding box center [445, 180] width 176 height 198
type textarea "hero.moveRight(2)"
click at [361, 198] on div "mouse . bark ( ) mouse . moveLeft ( 1 ) mouse . bark ( ) mouse . bark ( ) mouse…" at bounding box center [445, 180] width 176 height 198
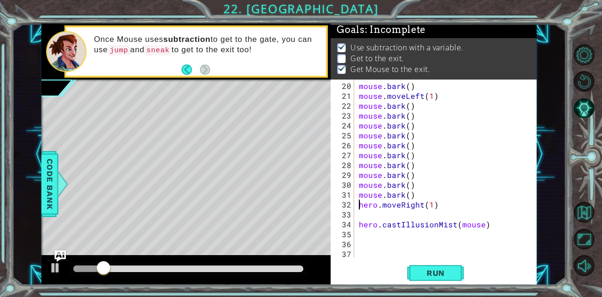
type textarea "hero.moveRight(1)"
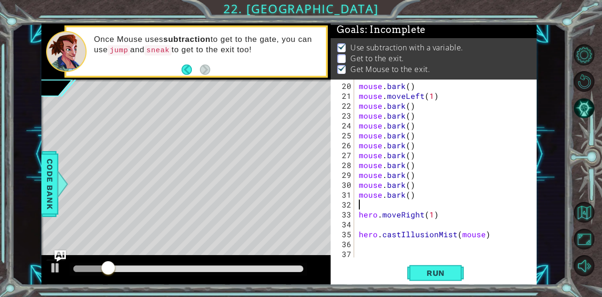
click at [361, 198] on div "mouse . bark ( ) mouse . moveLeft ( 1 ) mouse . bark ( ) mouse . bark ( ) mouse…" at bounding box center [445, 180] width 176 height 198
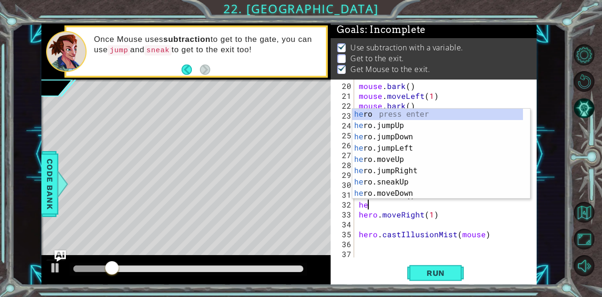
scroll to position [0, 0]
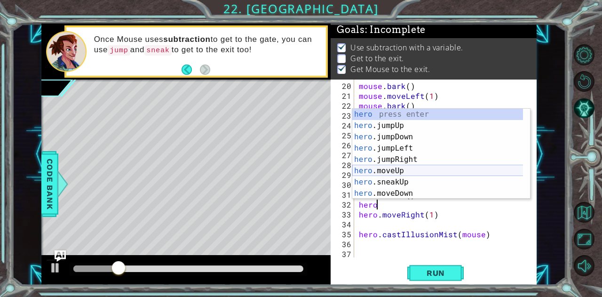
click at [392, 169] on div "hero press enter hero .jumpUp press enter hero .jumpDown press enter hero .jump…" at bounding box center [438, 165] width 171 height 113
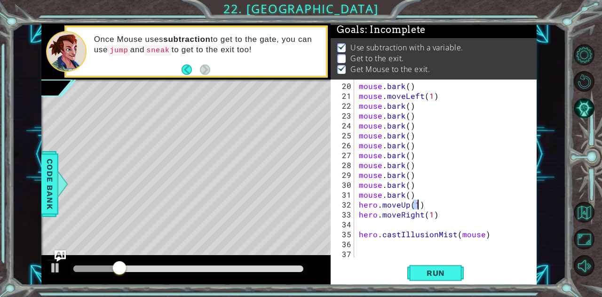
scroll to position [0, 3]
type textarea "hero.moveUp(2)"
click at [441, 274] on span "Run" at bounding box center [435, 272] width 37 height 9
click at [439, 274] on span "Run" at bounding box center [435, 272] width 37 height 9
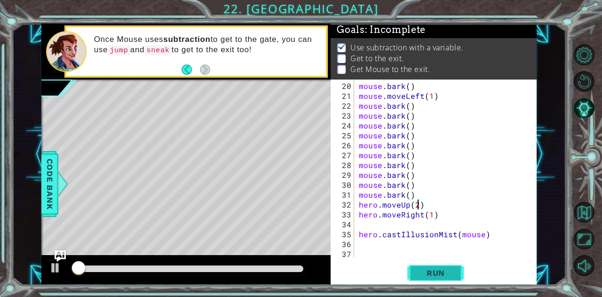
click at [439, 274] on span "Run" at bounding box center [435, 272] width 37 height 9
drag, startPoint x: 440, startPoint y: 274, endPoint x: 561, endPoint y: 272, distance: 121.0
click at [561, 272] on div "1 ההההההההההההההההההההההההההההההההההההההההההההההההההההההההההההההההההההההההההההה…" at bounding box center [289, 154] width 554 height 261
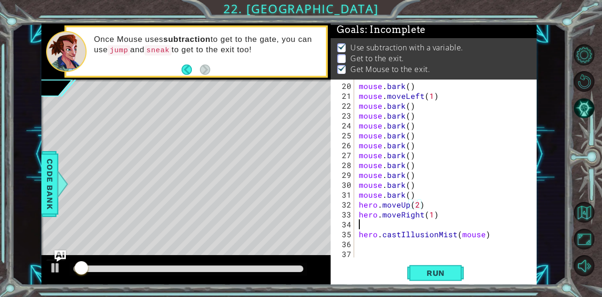
click at [397, 225] on div "mouse . bark ( ) mouse . moveLeft ( 1 ) mouse . bark ( ) mouse . bark ( ) mouse…" at bounding box center [445, 180] width 176 height 198
type textarea "hero.moveRight(1)"
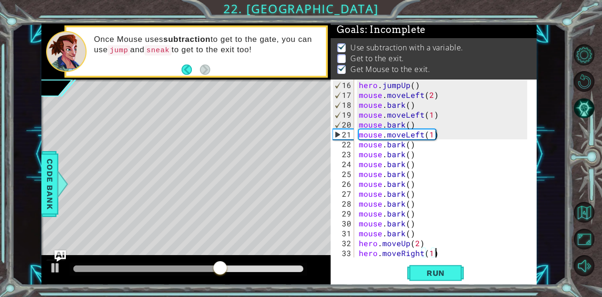
scroll to position [149, 0]
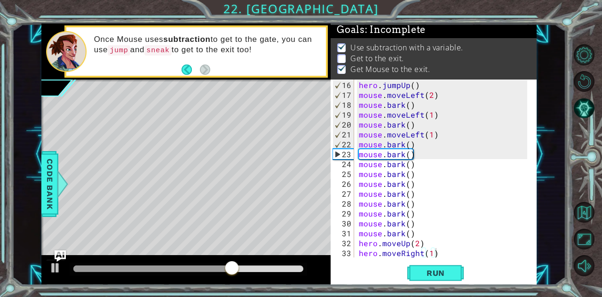
drag, startPoint x: 462, startPoint y: 261, endPoint x: 384, endPoint y: 118, distance: 163.3
click at [384, 118] on div "hero.moveRight(1) 16 17 18 19 20 21 22 23 24 25 26 27 28 29 30 31 32 33 34 35 h…" at bounding box center [434, 183] width 206 height 206
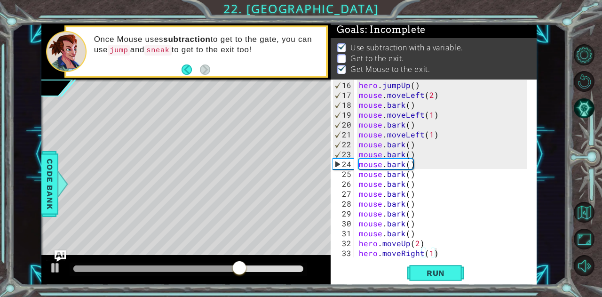
drag, startPoint x: 356, startPoint y: 86, endPoint x: 393, endPoint y: 110, distance: 43.9
click at [393, 110] on div "hero.moveRight(1) 16 17 18 19 20 21 22 23 24 25 26 27 28 29 30 31 32 33 34 35 h…" at bounding box center [433, 169] width 204 height 178
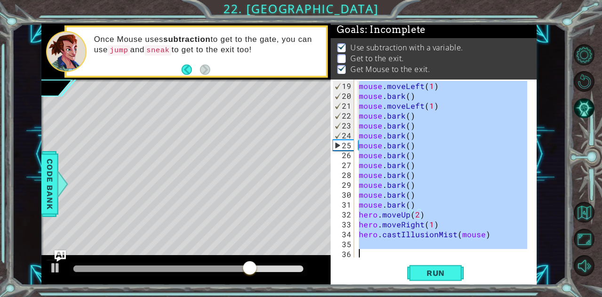
scroll to position [188, 0]
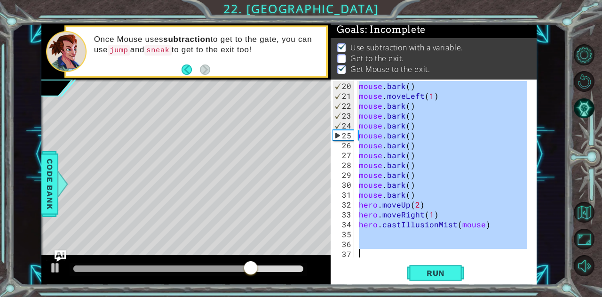
drag, startPoint x: 360, startPoint y: 80, endPoint x: 497, endPoint y: 280, distance: 242.4
click at [497, 280] on div "hero.moveRight(1) 20 21 22 23 24 25 26 27 28 29 30 31 32 33 34 35 36 37 mouse .…" at bounding box center [434, 183] width 206 height 206
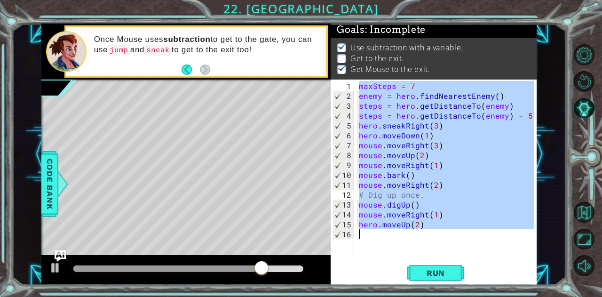
drag, startPoint x: 359, startPoint y: 85, endPoint x: 449, endPoint y: 251, distance: 188.5
click at [449, 251] on div "maxSteps = 7 enemy = hero . findNearestEnemy ( ) steps = hero . getDistanceTo (…" at bounding box center [448, 180] width 182 height 198
type textarea "hero.moveUp(2)"
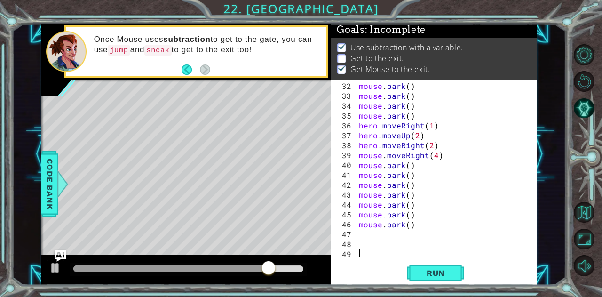
scroll to position [306, 0]
click at [423, 274] on span "Run" at bounding box center [435, 272] width 37 height 9
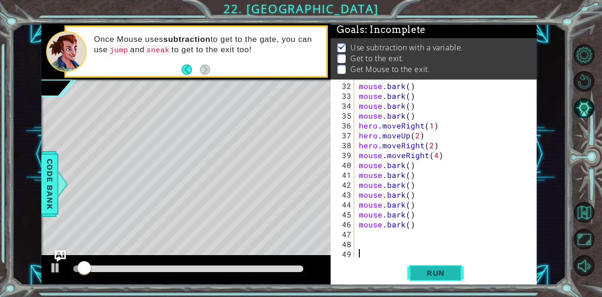
click at [423, 274] on span "Run" at bounding box center [435, 272] width 37 height 9
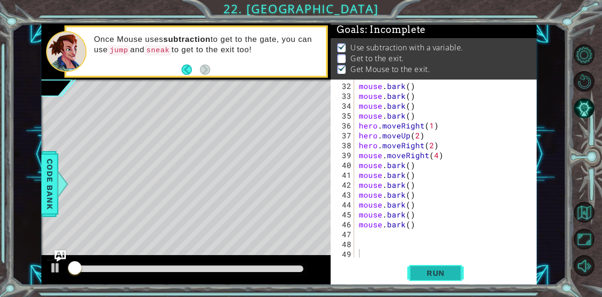
click at [423, 274] on span "Run" at bounding box center [435, 272] width 37 height 9
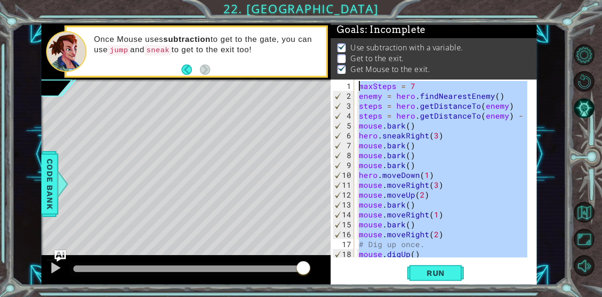
scroll to position [0, 0]
drag, startPoint x: 448, startPoint y: 241, endPoint x: 342, endPoint y: -2, distance: 265.0
click at [342, 0] on html "1 ההההההההההההההההההההההההההההההההההההההההההההההההההההההההההההההההההההההההההההה…" at bounding box center [301, 148] width 602 height 297
type textarea "maxSteps = 7 enemy = hero.findNearestEnemy()"
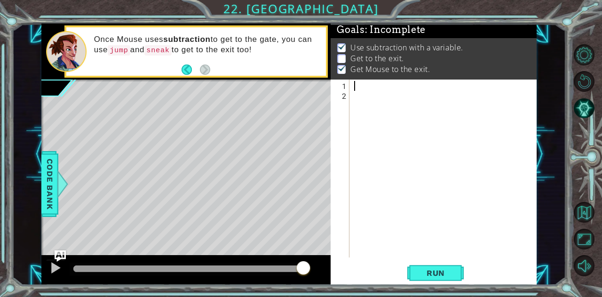
scroll to position [109, 0]
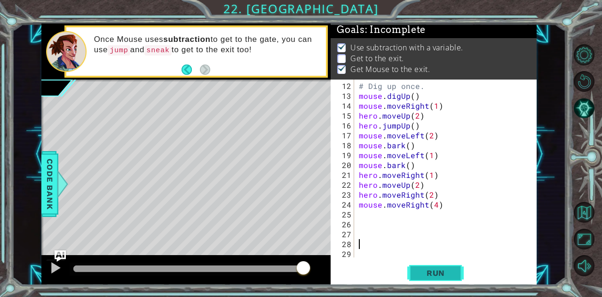
click at [443, 280] on button "Run" at bounding box center [436, 273] width 56 height 21
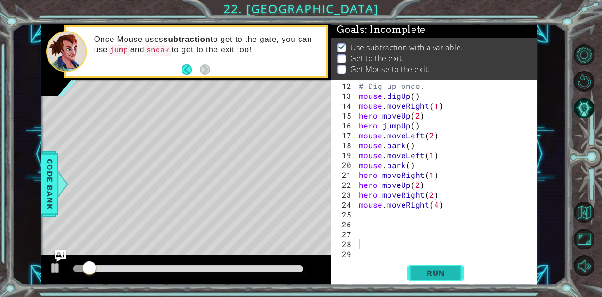
click at [441, 280] on button "Run" at bounding box center [436, 273] width 56 height 21
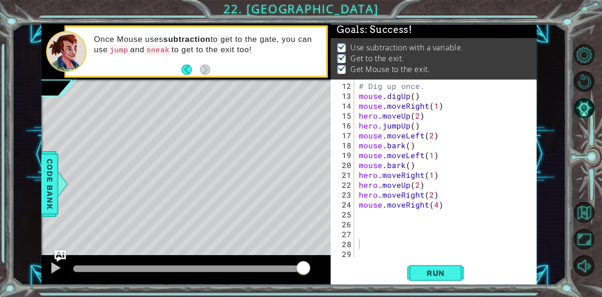
drag, startPoint x: 87, startPoint y: 269, endPoint x: 417, endPoint y: 231, distance: 332.1
click at [417, 231] on div "1 ההההההההההההההההההההההההההההההההההההההההההההההההההההההההההההההההההההההההההההה…" at bounding box center [289, 154] width 496 height 261
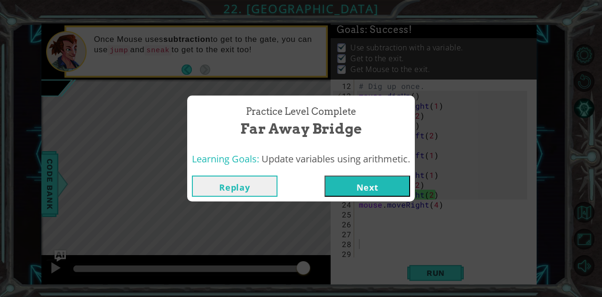
click at [367, 185] on button "Next" at bounding box center [368, 186] width 86 height 21
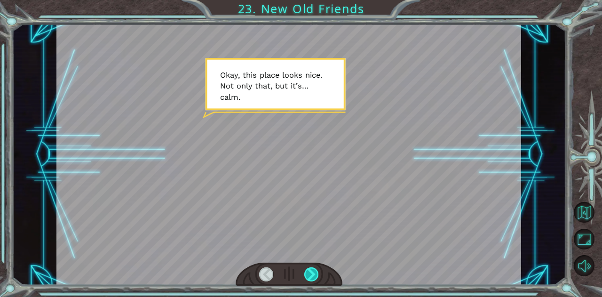
click at [312, 279] on div at bounding box center [312, 274] width 15 height 14
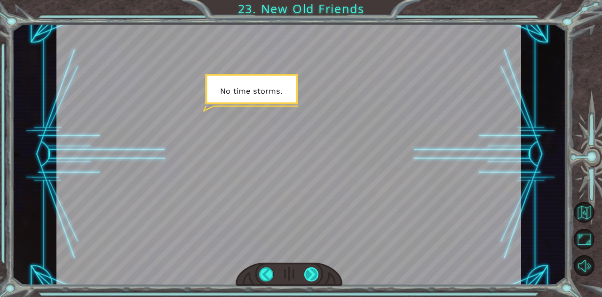
click at [312, 279] on div at bounding box center [312, 274] width 15 height 14
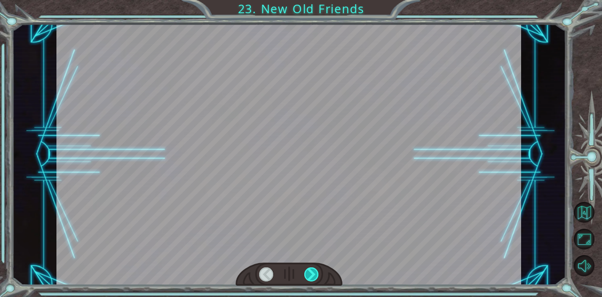
click at [312, 279] on div at bounding box center [312, 274] width 15 height 14
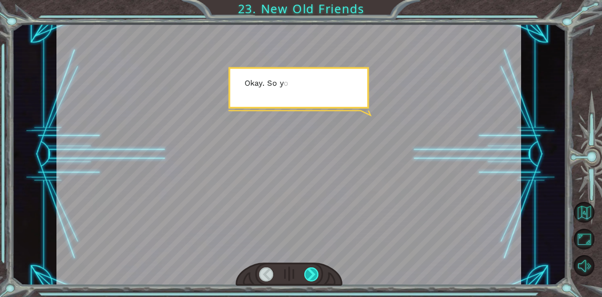
click at [312, 279] on div at bounding box center [312, 274] width 15 height 14
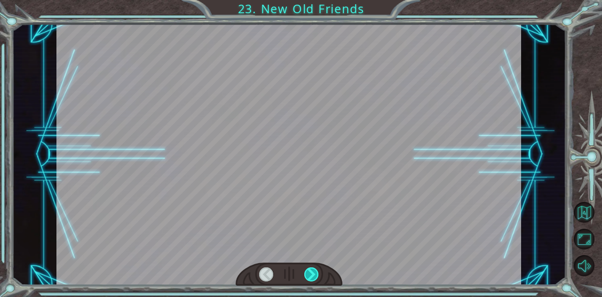
click at [312, 279] on div at bounding box center [312, 274] width 15 height 14
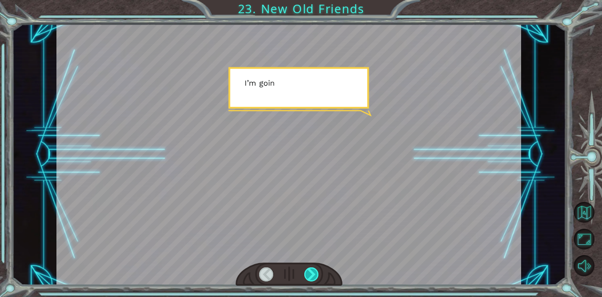
click at [312, 279] on div at bounding box center [312, 274] width 15 height 14
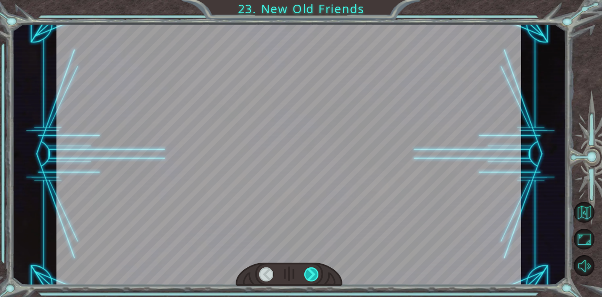
click at [312, 279] on div at bounding box center [312, 274] width 15 height 14
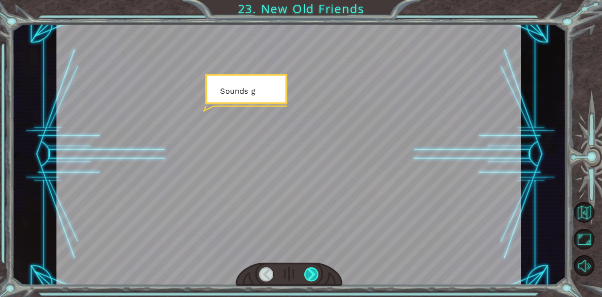
click at [312, 279] on div at bounding box center [312, 274] width 15 height 14
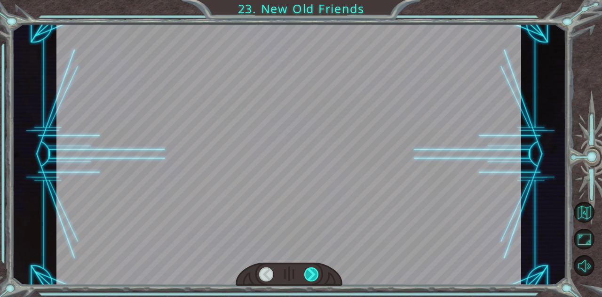
click at [312, 279] on div at bounding box center [312, 274] width 15 height 14
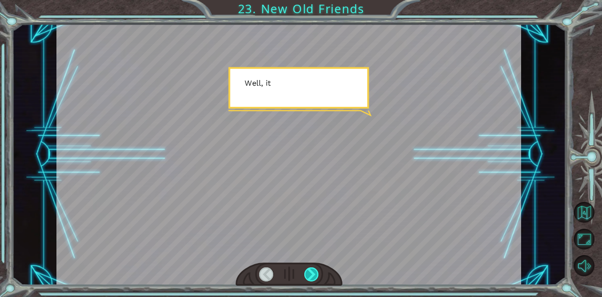
click at [312, 279] on div at bounding box center [312, 274] width 15 height 14
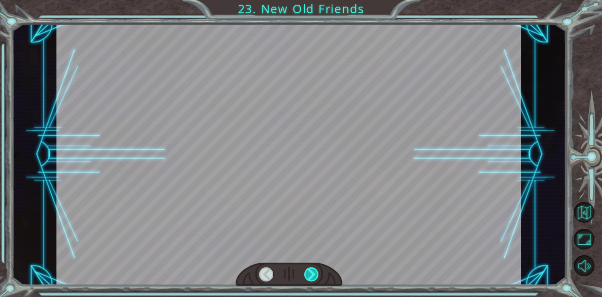
click at [312, 279] on div at bounding box center [312, 274] width 15 height 14
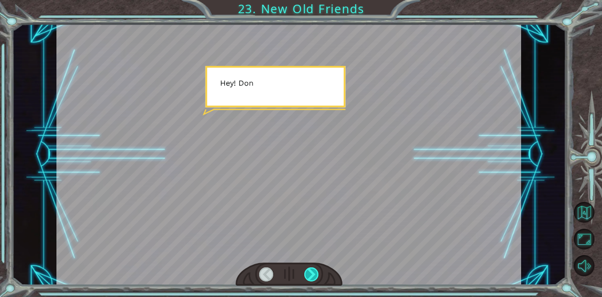
click at [312, 279] on div at bounding box center [312, 274] width 15 height 14
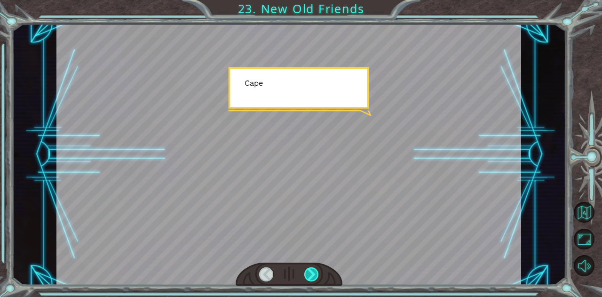
click at [312, 279] on div at bounding box center [312, 274] width 15 height 14
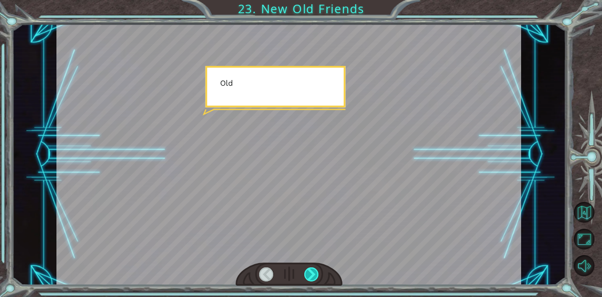
click at [312, 279] on div at bounding box center [312, 274] width 15 height 14
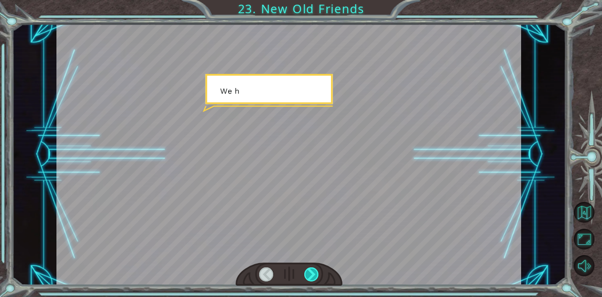
click at [312, 279] on div at bounding box center [312, 274] width 15 height 14
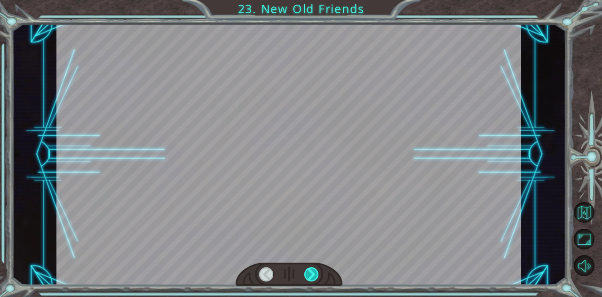
click at [312, 279] on div at bounding box center [312, 274] width 15 height 14
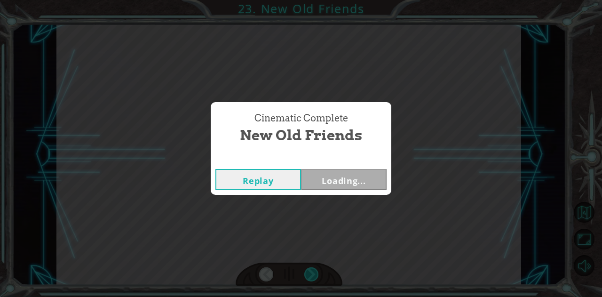
click at [312, 0] on div "Temporary Text O k a y , t h i s p l a c e l o o k s n i c e . N o t o n l y t …" at bounding box center [301, 0] width 602 height 0
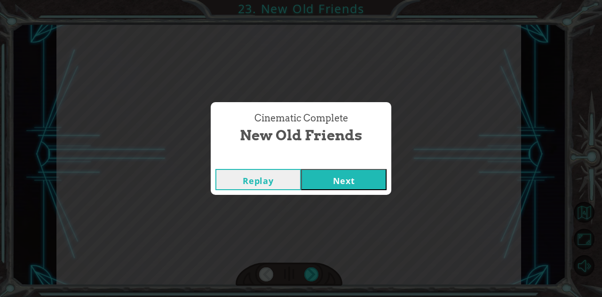
click at [355, 174] on button "Next" at bounding box center [344, 179] width 86 height 21
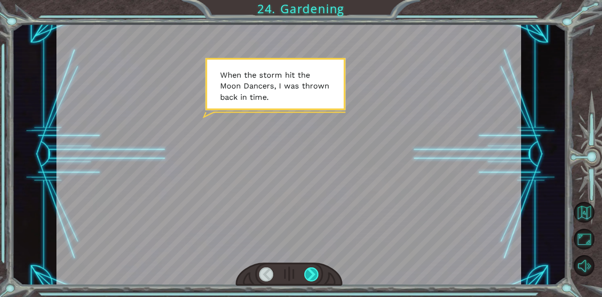
click at [311, 275] on div at bounding box center [312, 274] width 15 height 14
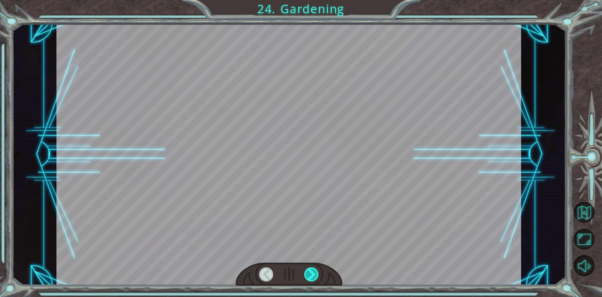
click at [311, 275] on div at bounding box center [312, 274] width 15 height 14
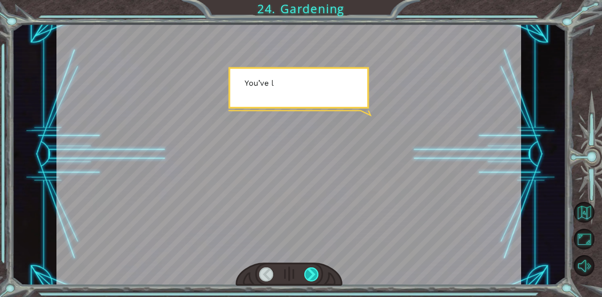
click at [311, 275] on div at bounding box center [312, 274] width 15 height 14
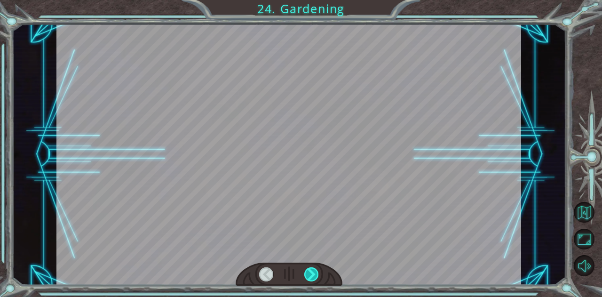
click at [311, 275] on div at bounding box center [312, 274] width 15 height 14
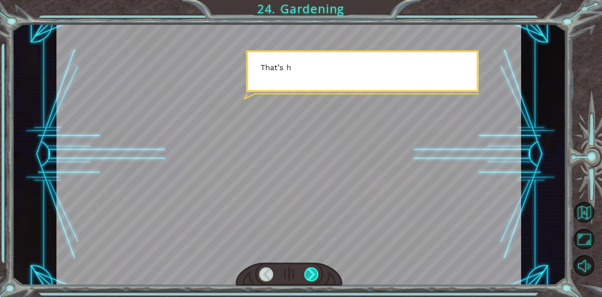
click at [311, 275] on div at bounding box center [312, 274] width 15 height 14
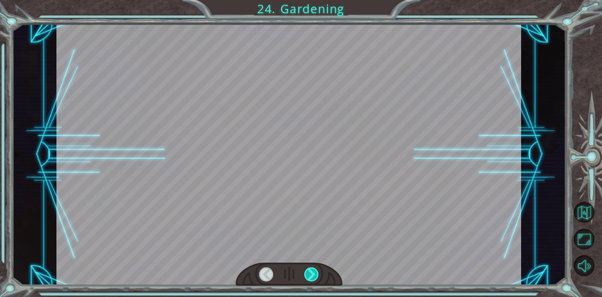
click at [311, 275] on div at bounding box center [312, 274] width 15 height 14
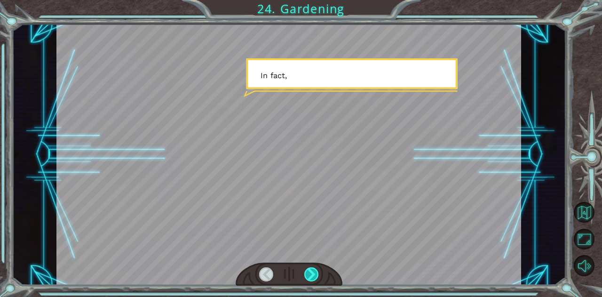
click at [311, 275] on div at bounding box center [312, 274] width 15 height 14
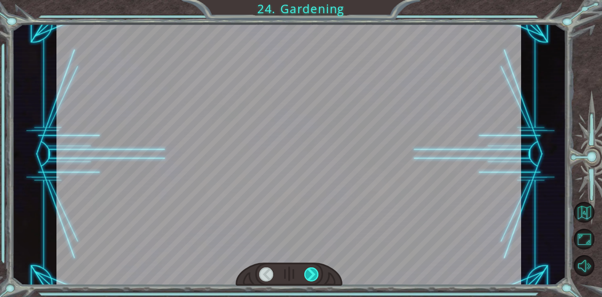
click at [311, 275] on div at bounding box center [312, 274] width 15 height 14
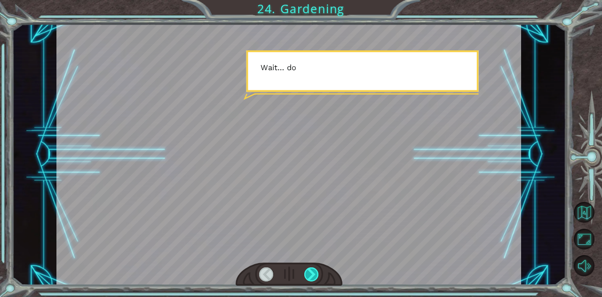
click at [311, 275] on div at bounding box center [312, 274] width 15 height 14
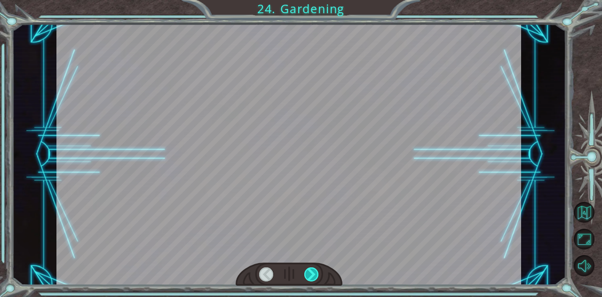
click at [311, 275] on div at bounding box center [312, 274] width 15 height 14
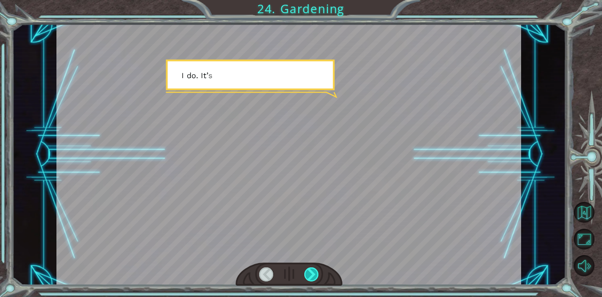
click at [311, 275] on div at bounding box center [312, 274] width 15 height 14
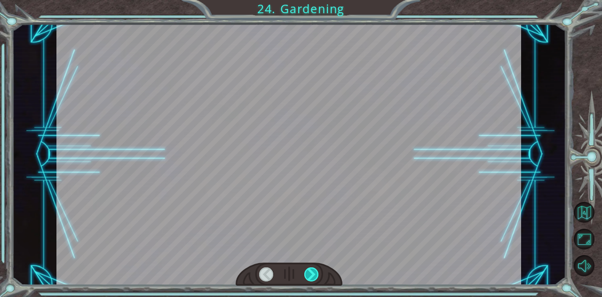
click at [311, 275] on div at bounding box center [312, 274] width 15 height 14
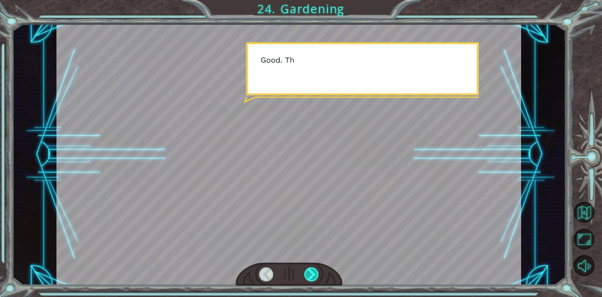
click at [311, 275] on div at bounding box center [312, 274] width 15 height 14
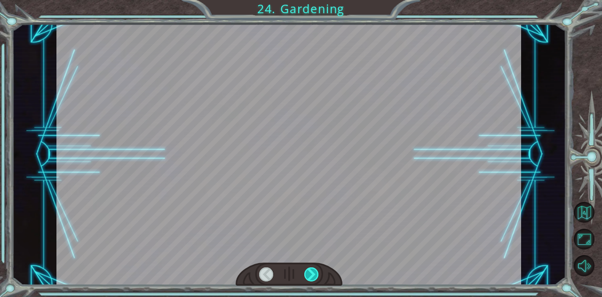
click at [311, 275] on div at bounding box center [312, 274] width 15 height 14
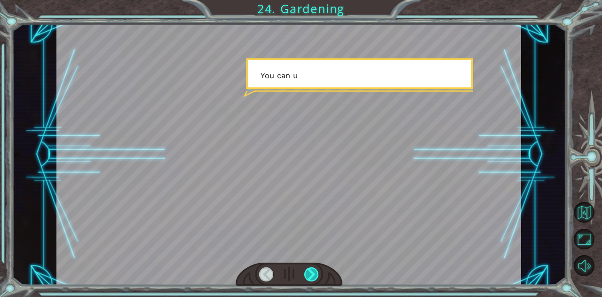
click at [311, 275] on div at bounding box center [312, 274] width 15 height 14
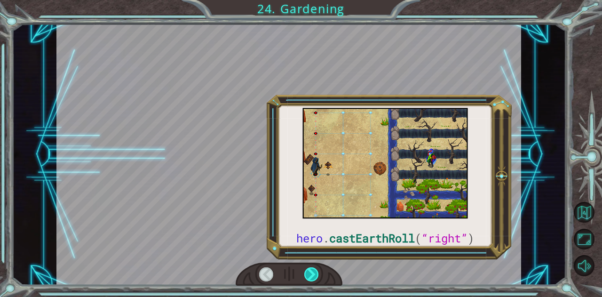
click at [311, 275] on div at bounding box center [312, 274] width 15 height 14
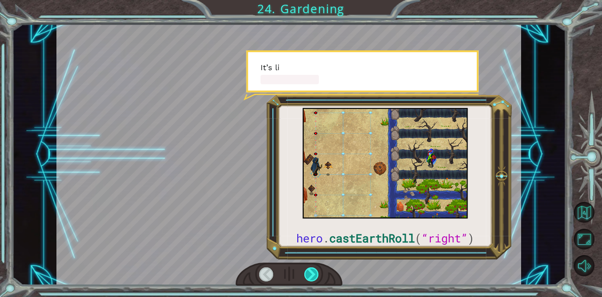
click at [311, 275] on div at bounding box center [312, 274] width 15 height 14
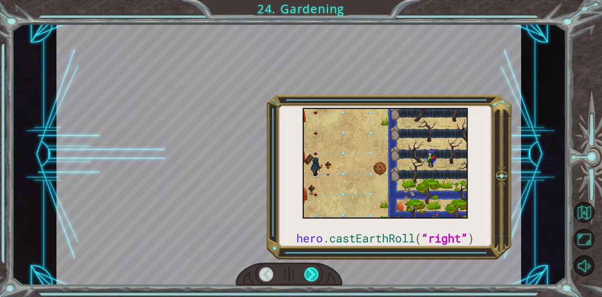
click at [311, 275] on div at bounding box center [312, 274] width 15 height 14
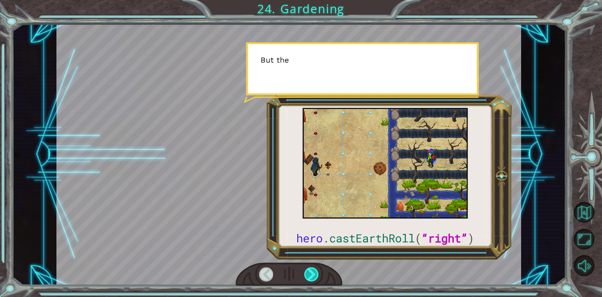
click at [311, 275] on div at bounding box center [312, 274] width 15 height 14
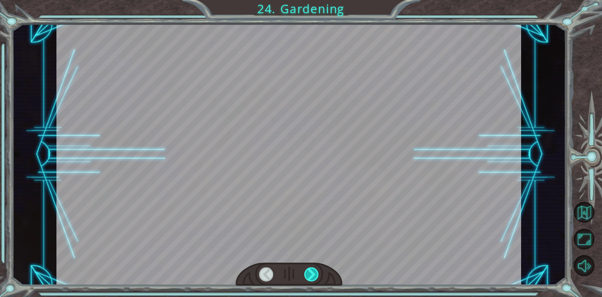
click at [311, 275] on div at bounding box center [312, 274] width 15 height 14
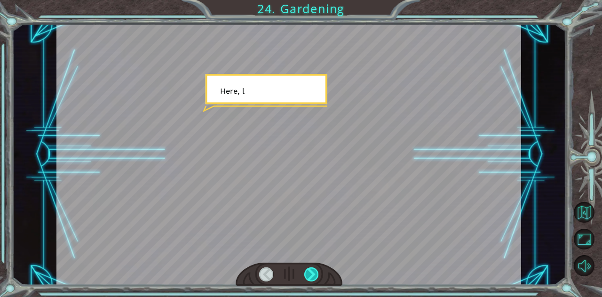
click at [311, 275] on div at bounding box center [312, 274] width 15 height 14
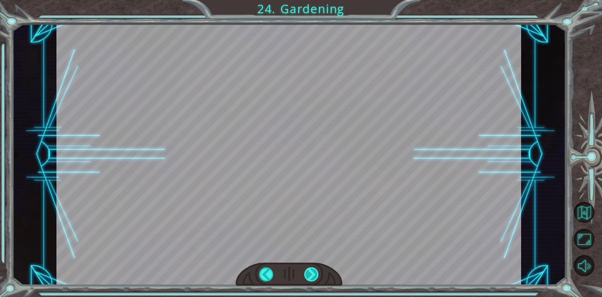
click at [311, 275] on div at bounding box center [312, 274] width 15 height 14
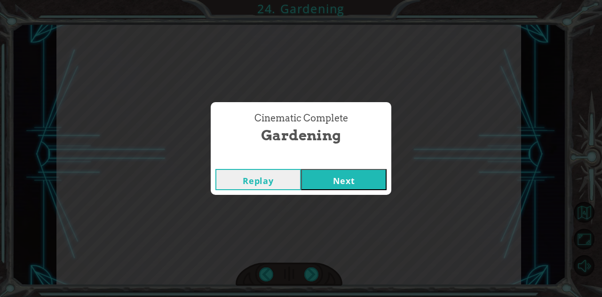
drag, startPoint x: 311, startPoint y: 275, endPoint x: 345, endPoint y: 167, distance: 113.6
click at [345, 167] on div "Cinematic Complete Gardening Replay Next" at bounding box center [301, 148] width 602 height 297
click at [353, 186] on button "Next" at bounding box center [344, 179] width 86 height 21
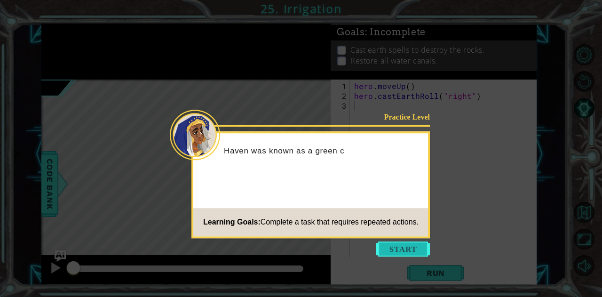
click at [409, 254] on button "Start" at bounding box center [404, 248] width 54 height 15
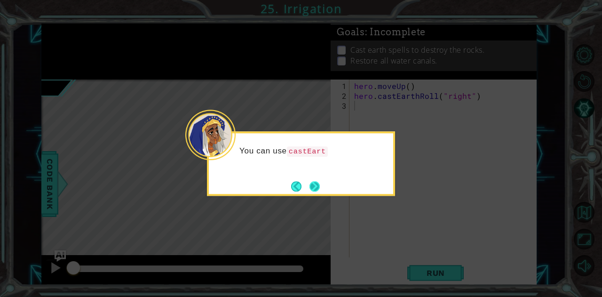
drag, startPoint x: 409, startPoint y: 254, endPoint x: 310, endPoint y: 185, distance: 120.3
click at [310, 185] on button "Next" at bounding box center [315, 186] width 10 height 10
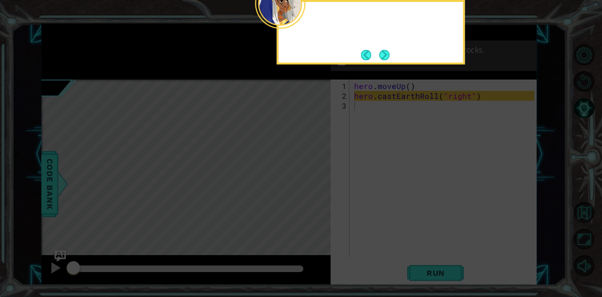
click at [310, 185] on icon at bounding box center [301, 44] width 602 height 505
click at [388, 54] on button "Next" at bounding box center [384, 55] width 10 height 10
click at [388, 56] on p "Restore all water canals." at bounding box center [394, 61] width 87 height 10
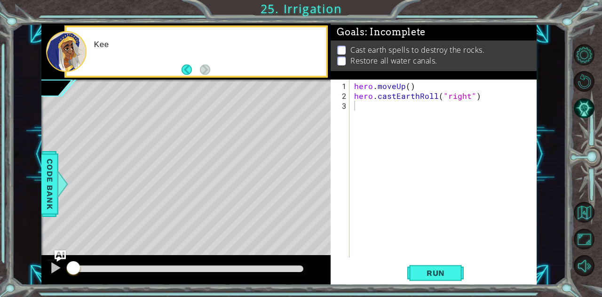
drag, startPoint x: 388, startPoint y: 54, endPoint x: 234, endPoint y: 69, distance: 154.2
click at [234, 69] on div "1 ההההההההההההההההההההההההההההההההההההההההההההההההההההההההההההההההההההההההההההה…" at bounding box center [289, 154] width 496 height 261
